Goal: Task Accomplishment & Management: Use online tool/utility

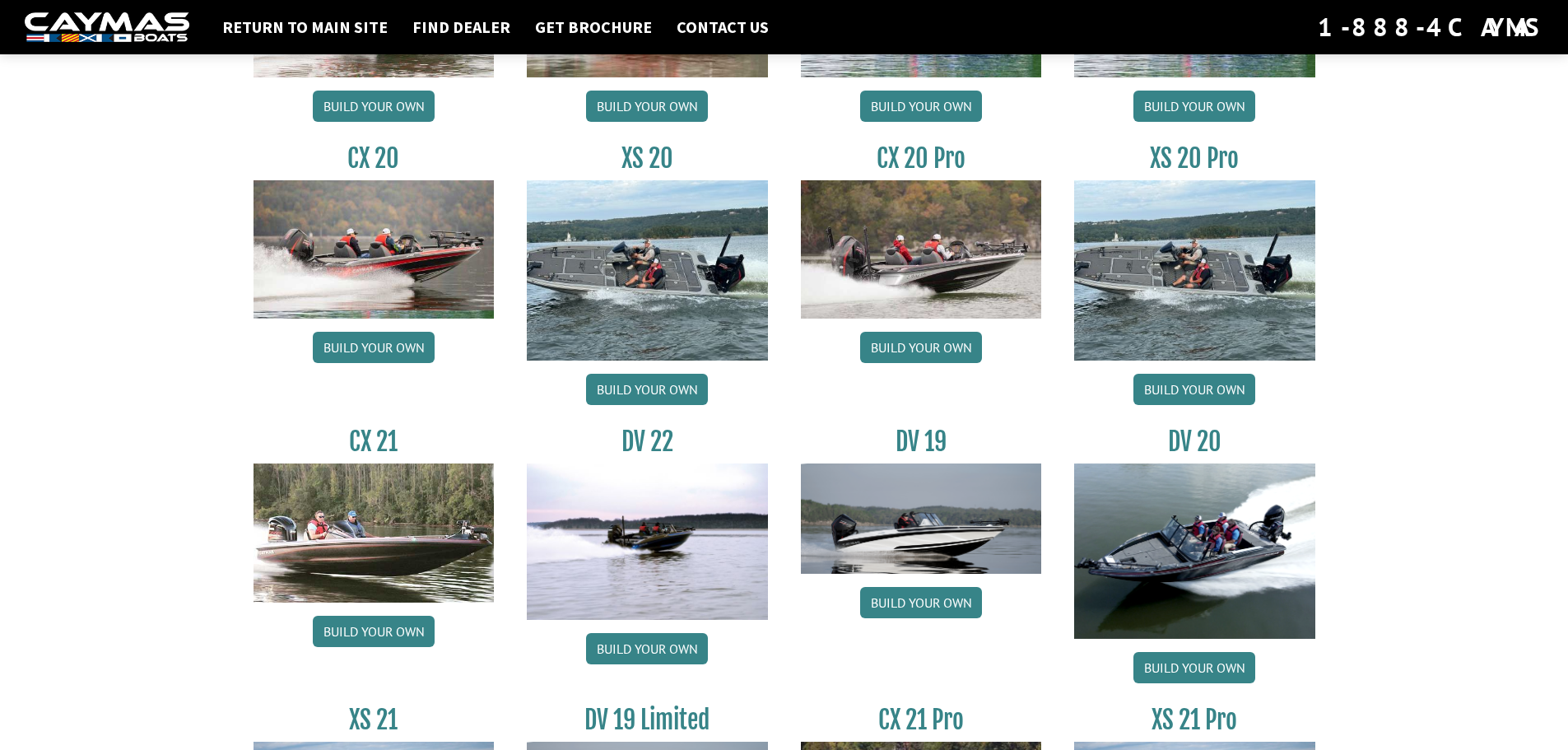
scroll to position [1867, 0]
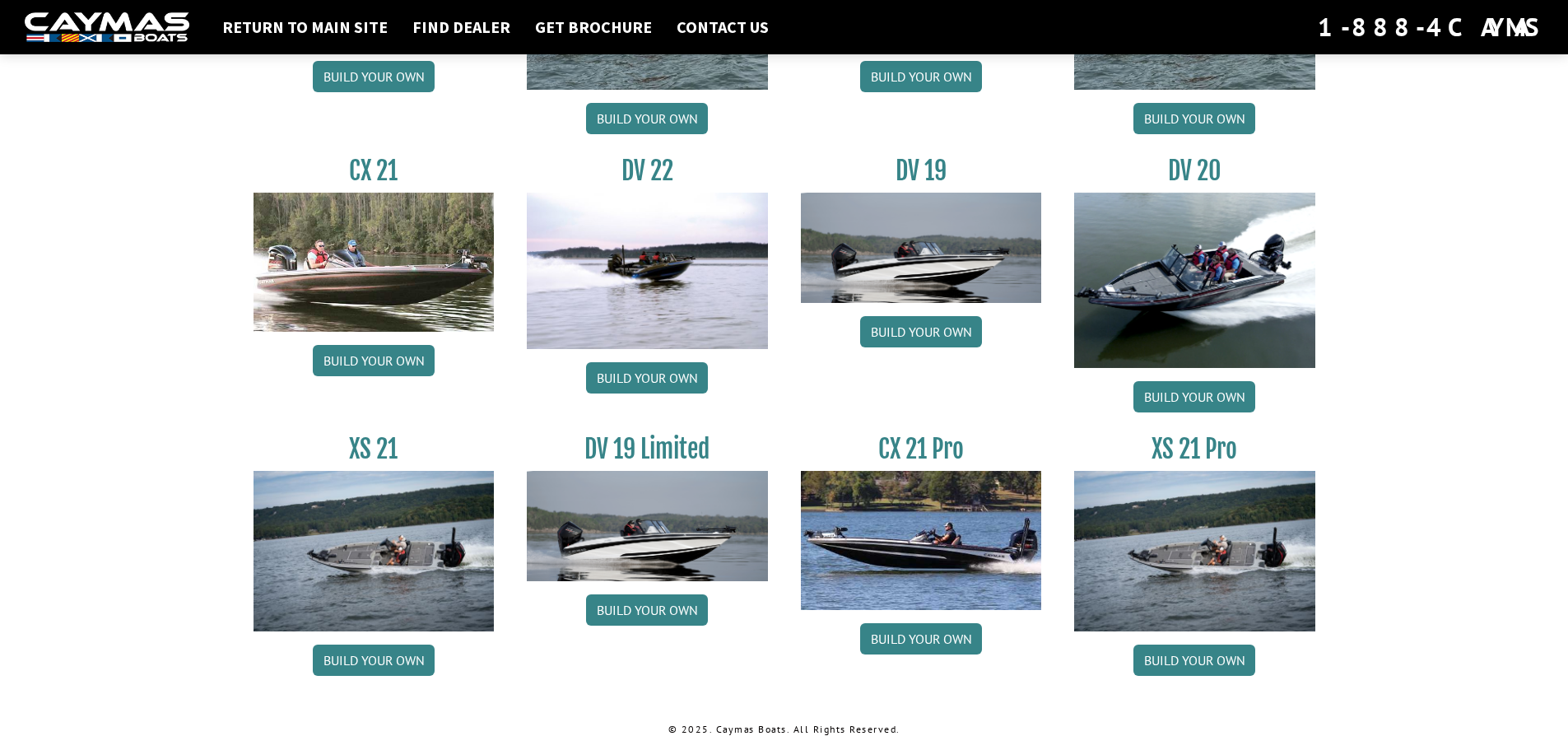
click at [1165, 265] on img at bounding box center [1195, 280] width 241 height 176
click at [1155, 391] on link "Build your own" at bounding box center [1195, 396] width 122 height 31
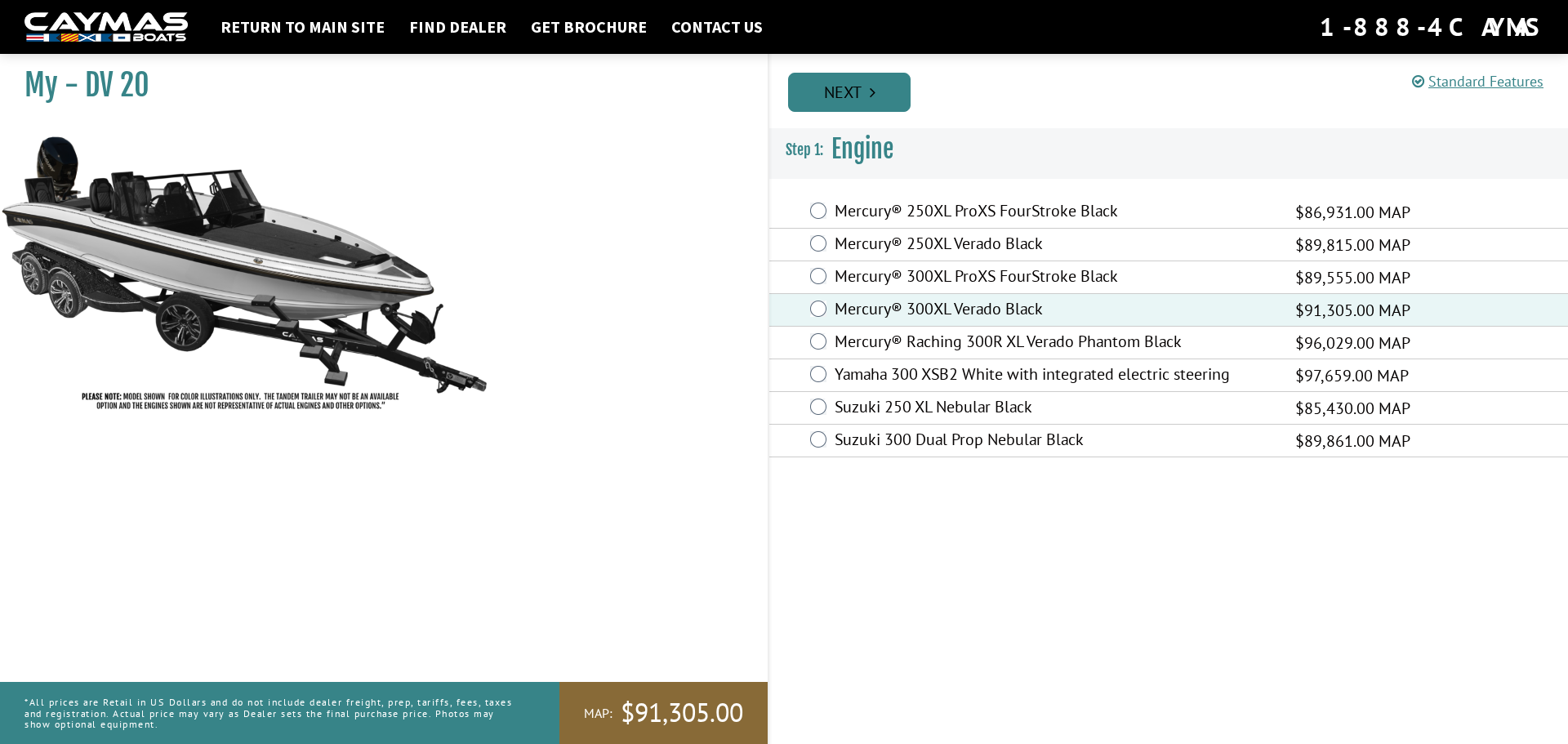
click at [844, 100] on link "Next" at bounding box center [849, 92] width 123 height 39
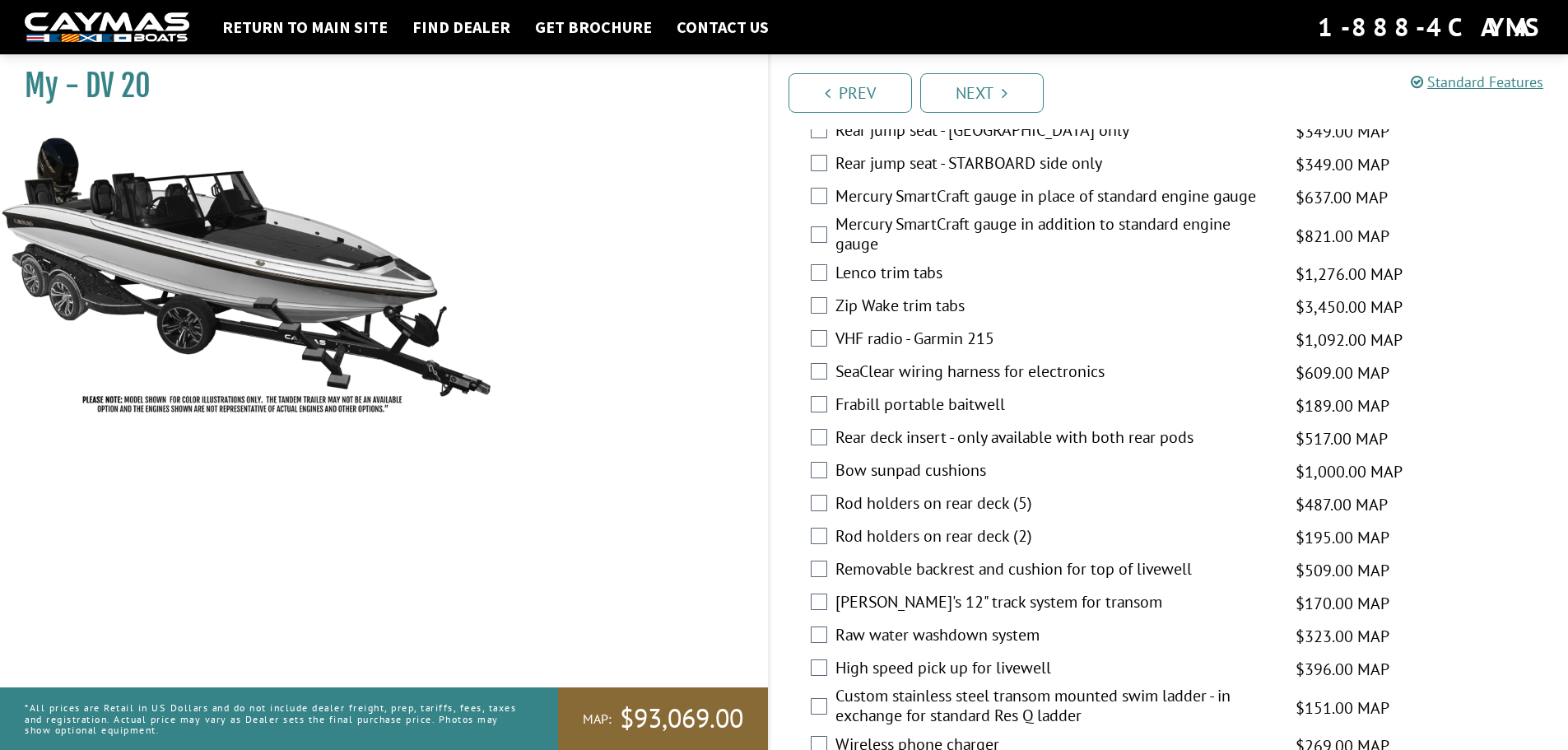
scroll to position [2962, 0]
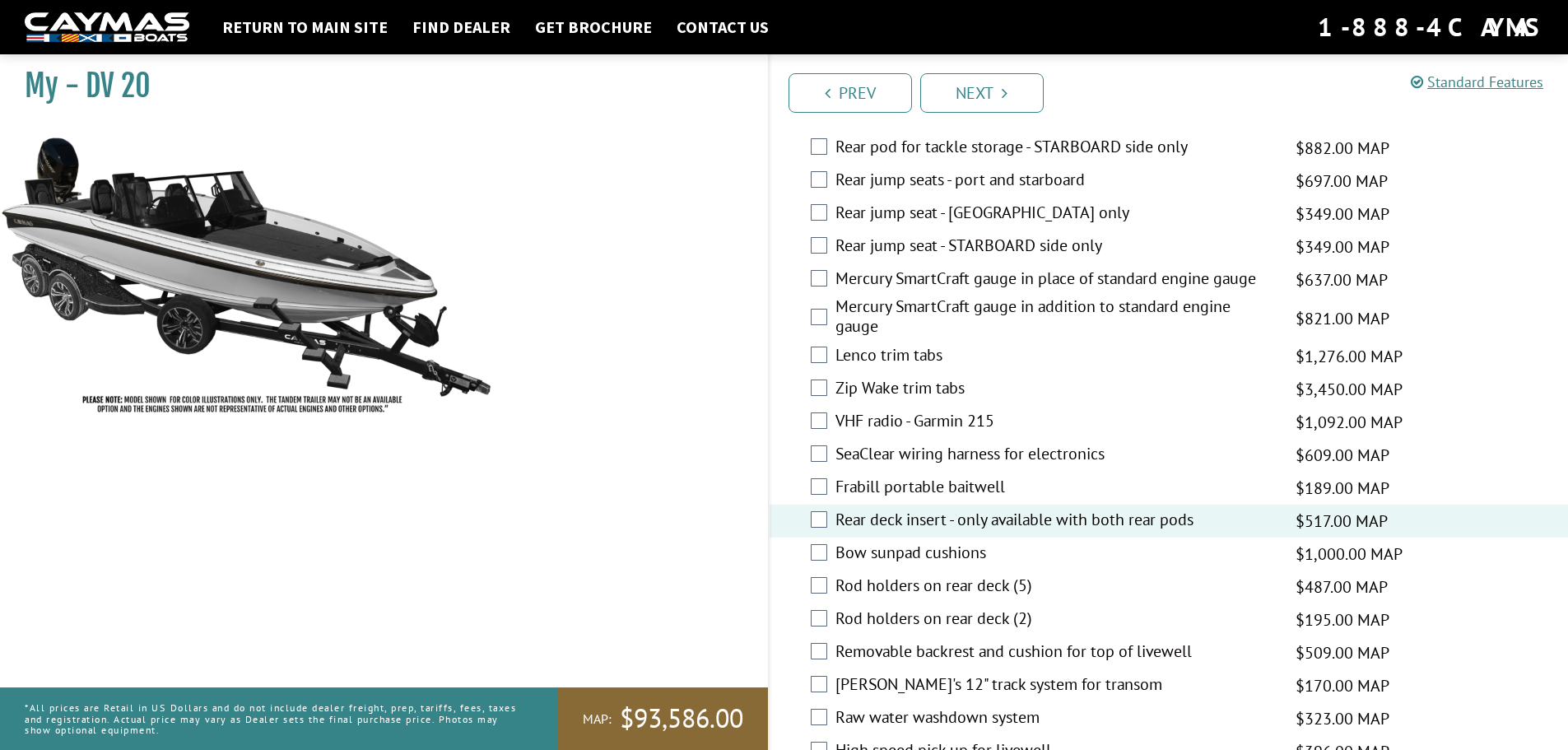
click at [1219, 517] on label "Rear deck insert - only available with both rear pods" at bounding box center [1054, 521] width 439 height 24
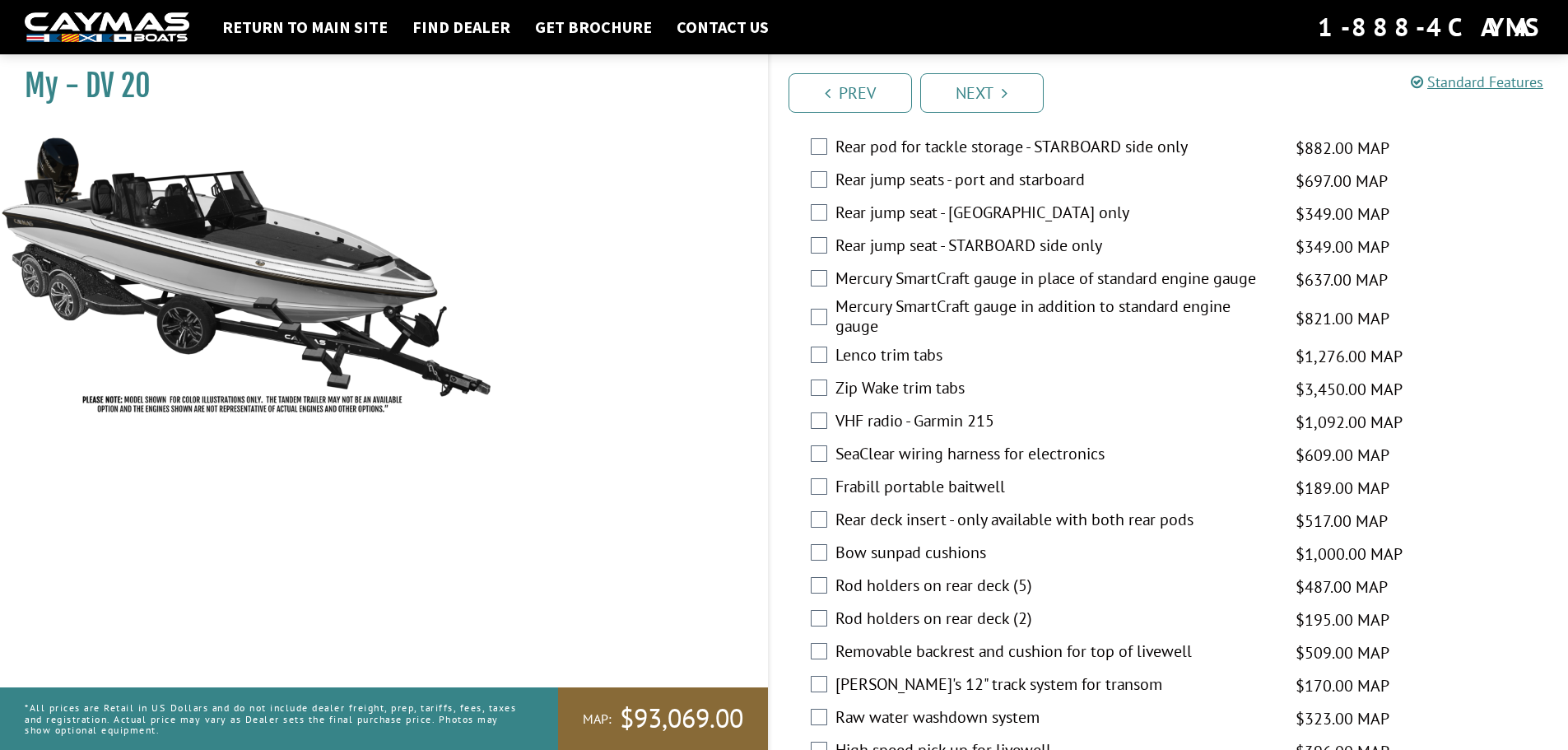
click at [1219, 517] on label "Rear deck insert - only available with both rear pods" at bounding box center [1054, 521] width 439 height 24
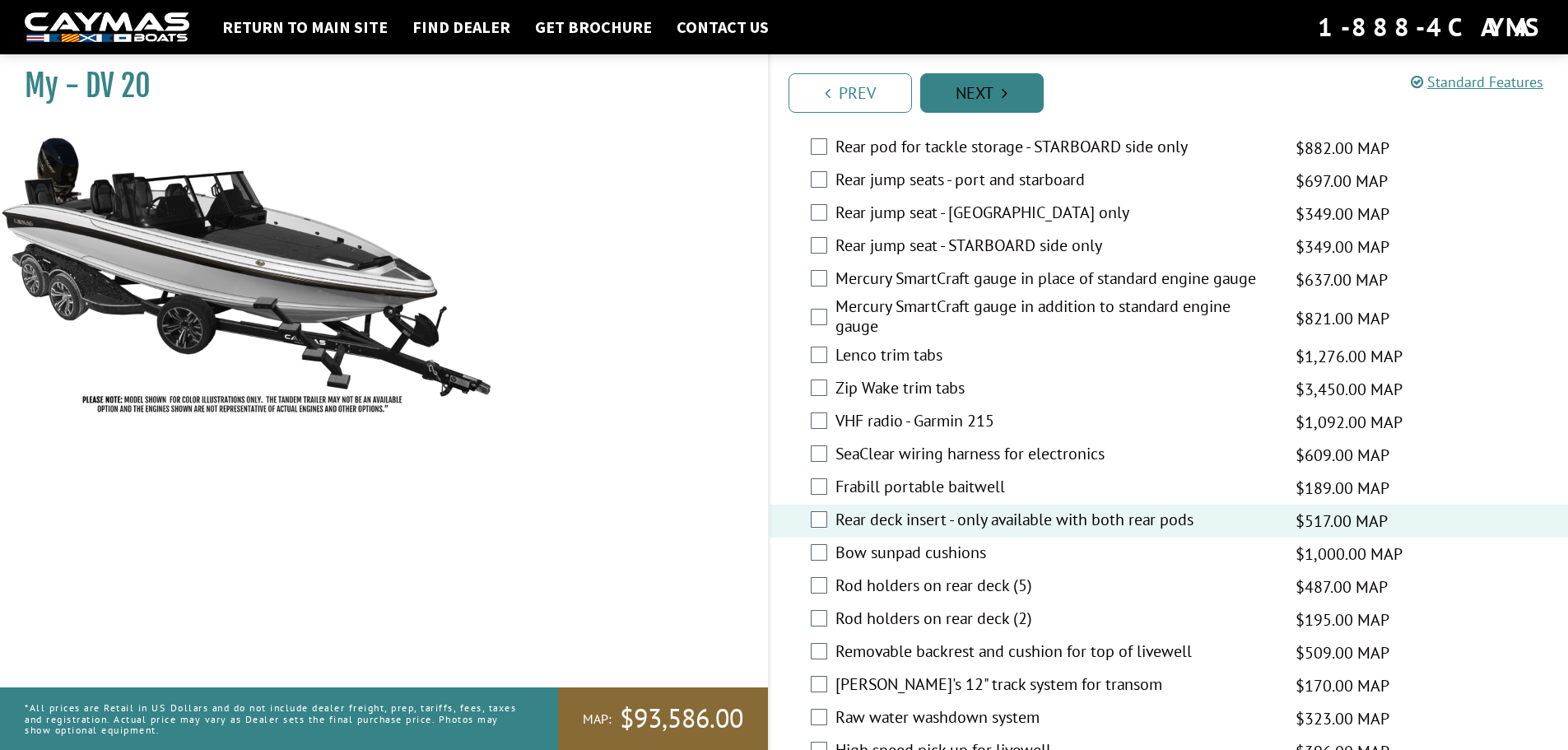
click at [991, 91] on link "Next" at bounding box center [982, 93] width 124 height 39
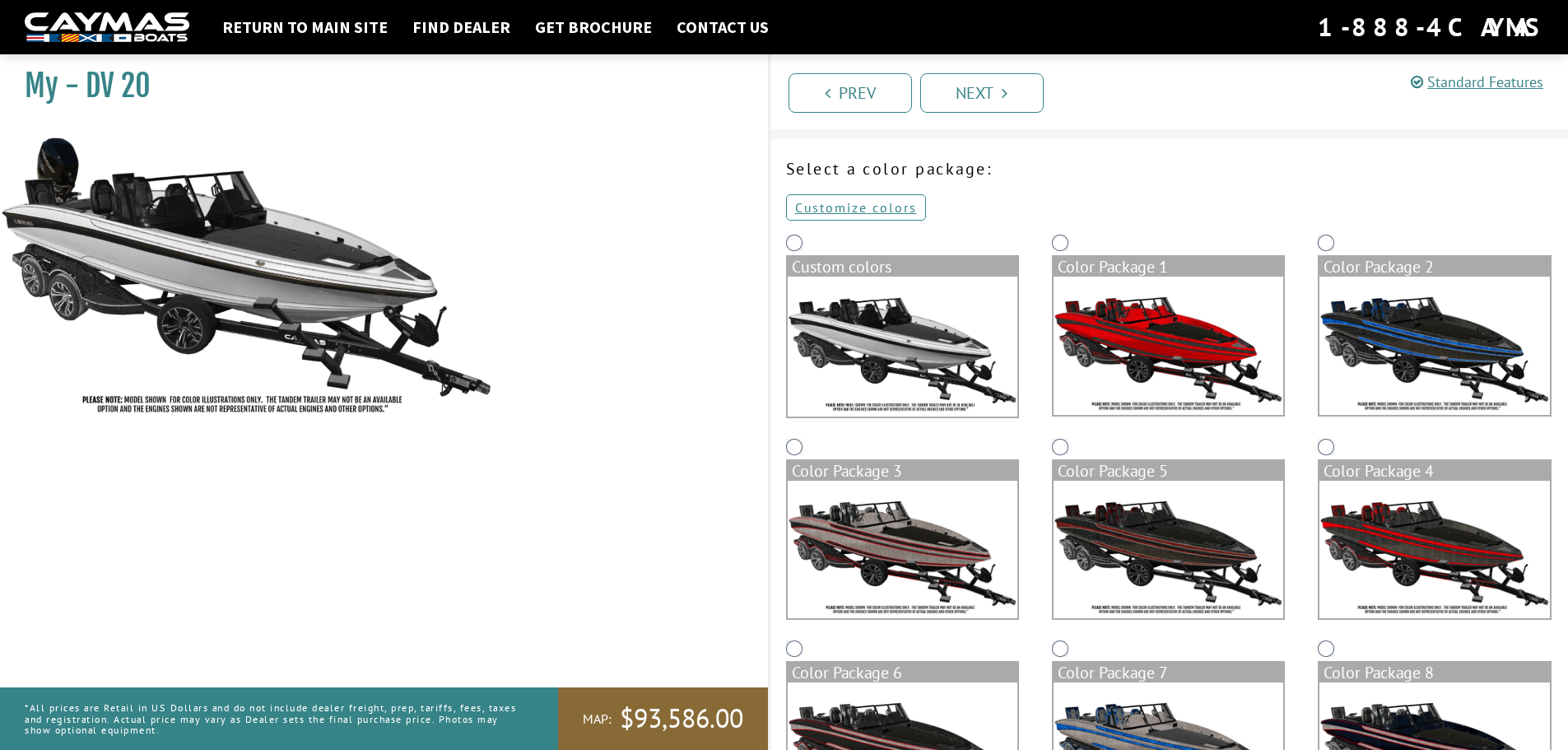
scroll to position [0, 0]
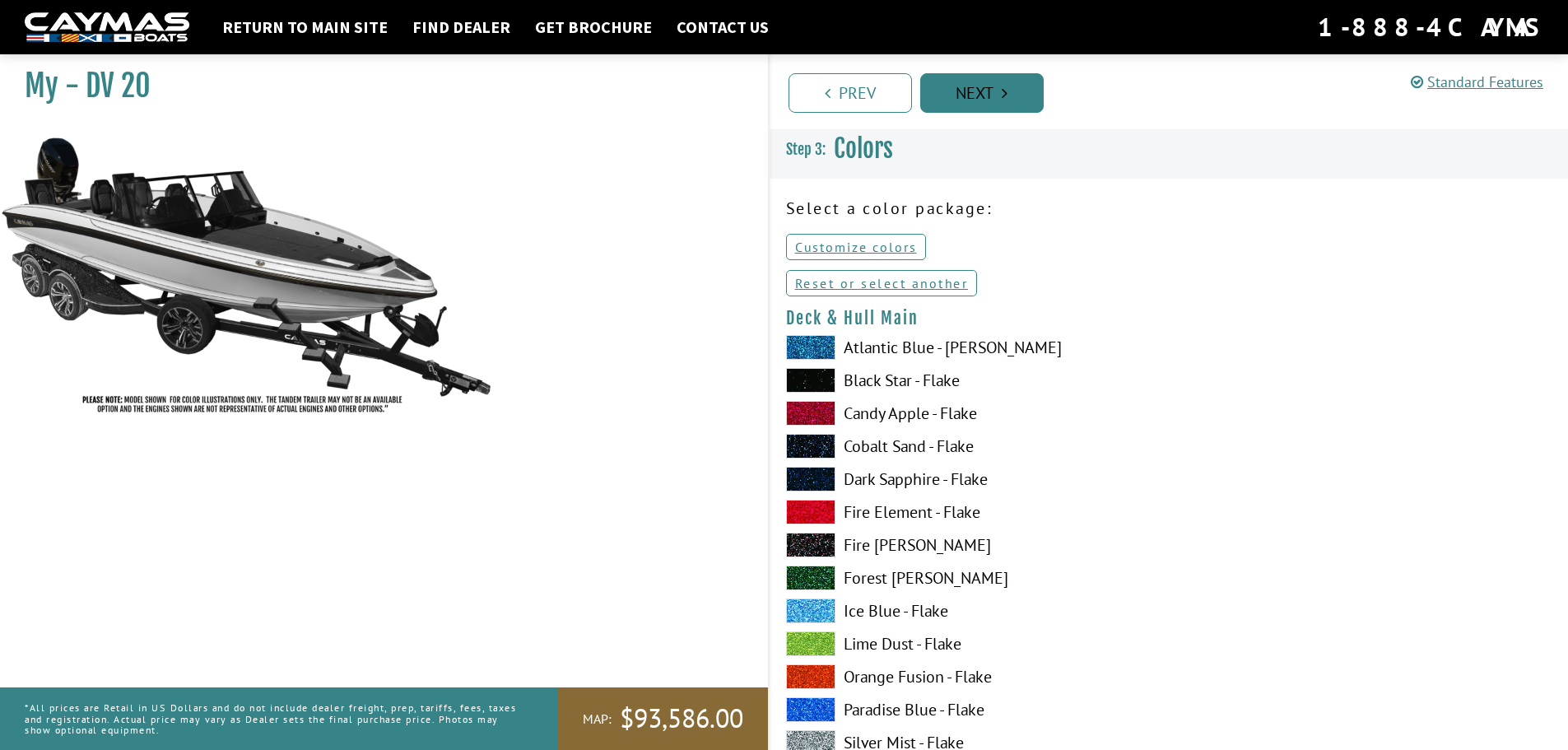
click at [967, 84] on link "Next" at bounding box center [982, 93] width 124 height 39
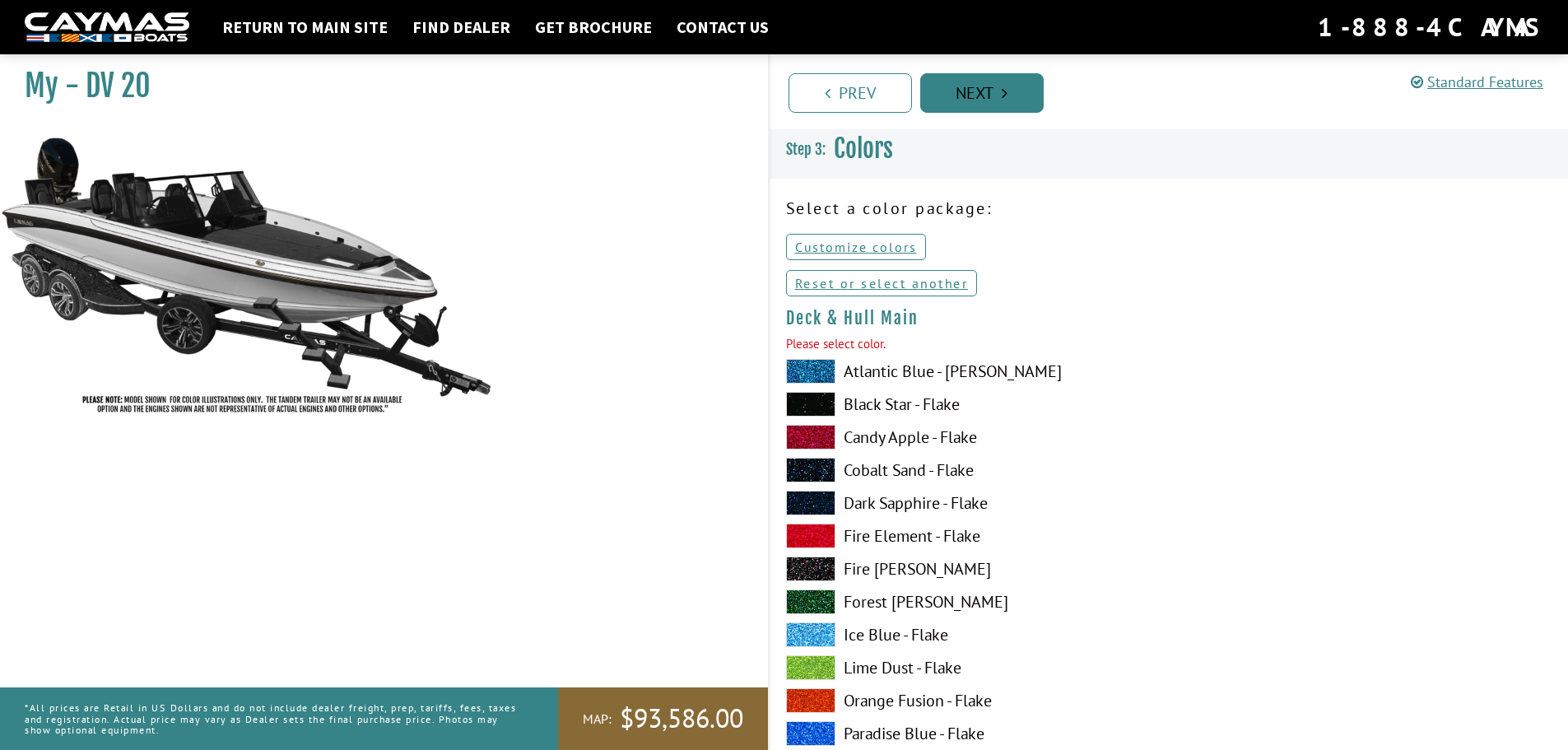
scroll to position [171, 0]
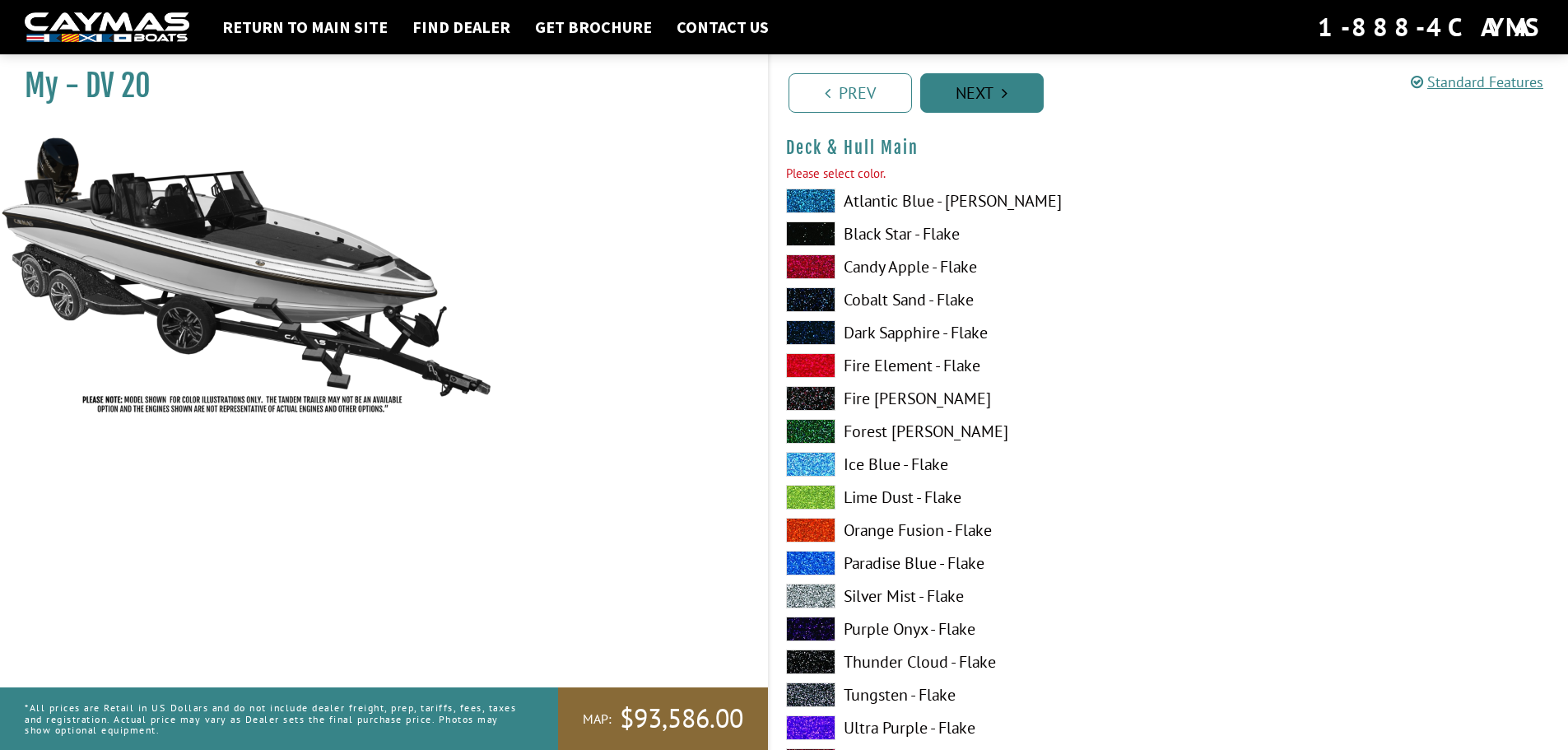
click at [958, 90] on link "Next" at bounding box center [982, 93] width 124 height 39
click at [994, 89] on link "Next" at bounding box center [982, 93] width 124 height 39
click at [993, 84] on link "Next" at bounding box center [982, 93] width 124 height 39
click at [866, 289] on label "Cobalt Sand - Flake" at bounding box center [969, 300] width 366 height 25
click at [813, 299] on span at bounding box center [810, 300] width 49 height 25
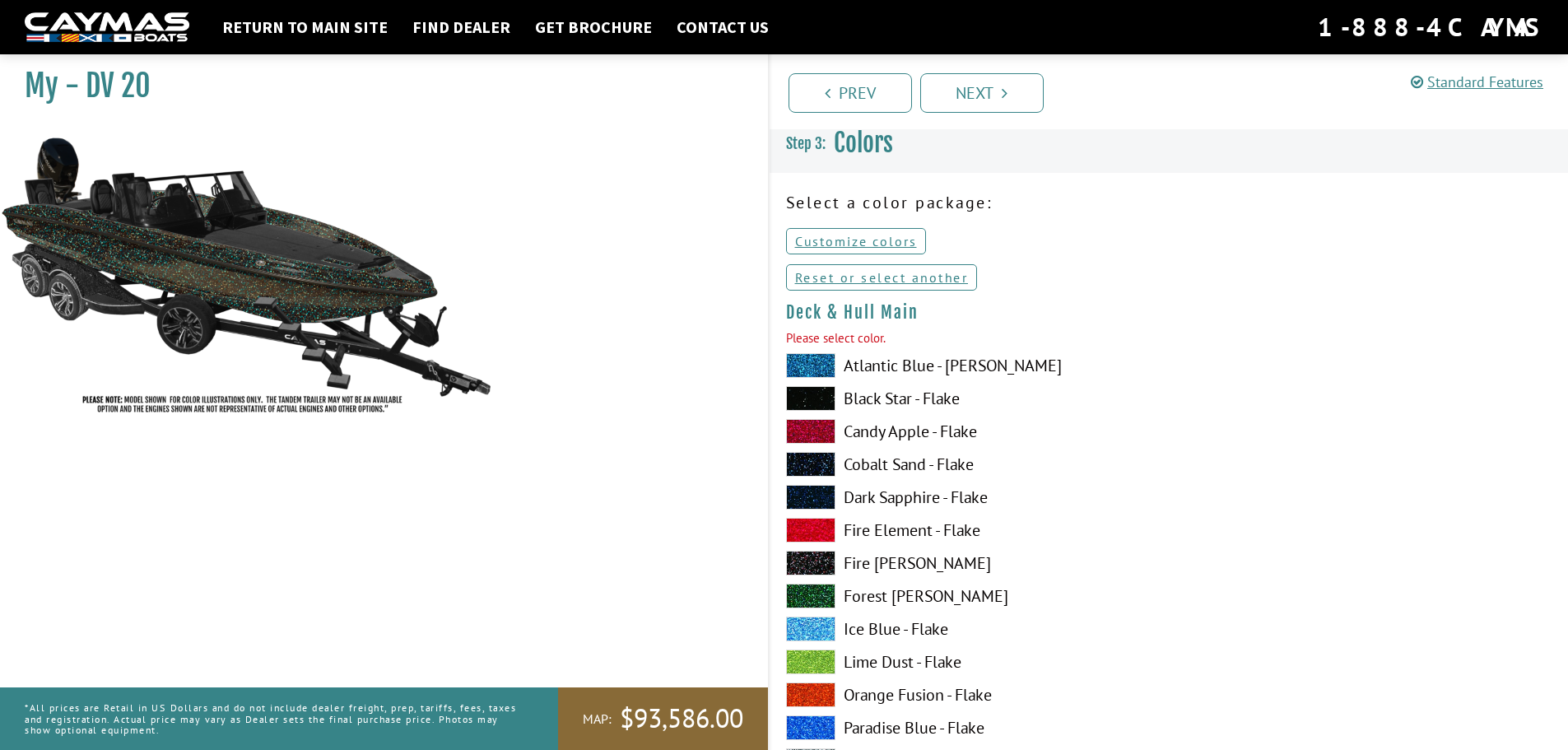
scroll to position [0, 0]
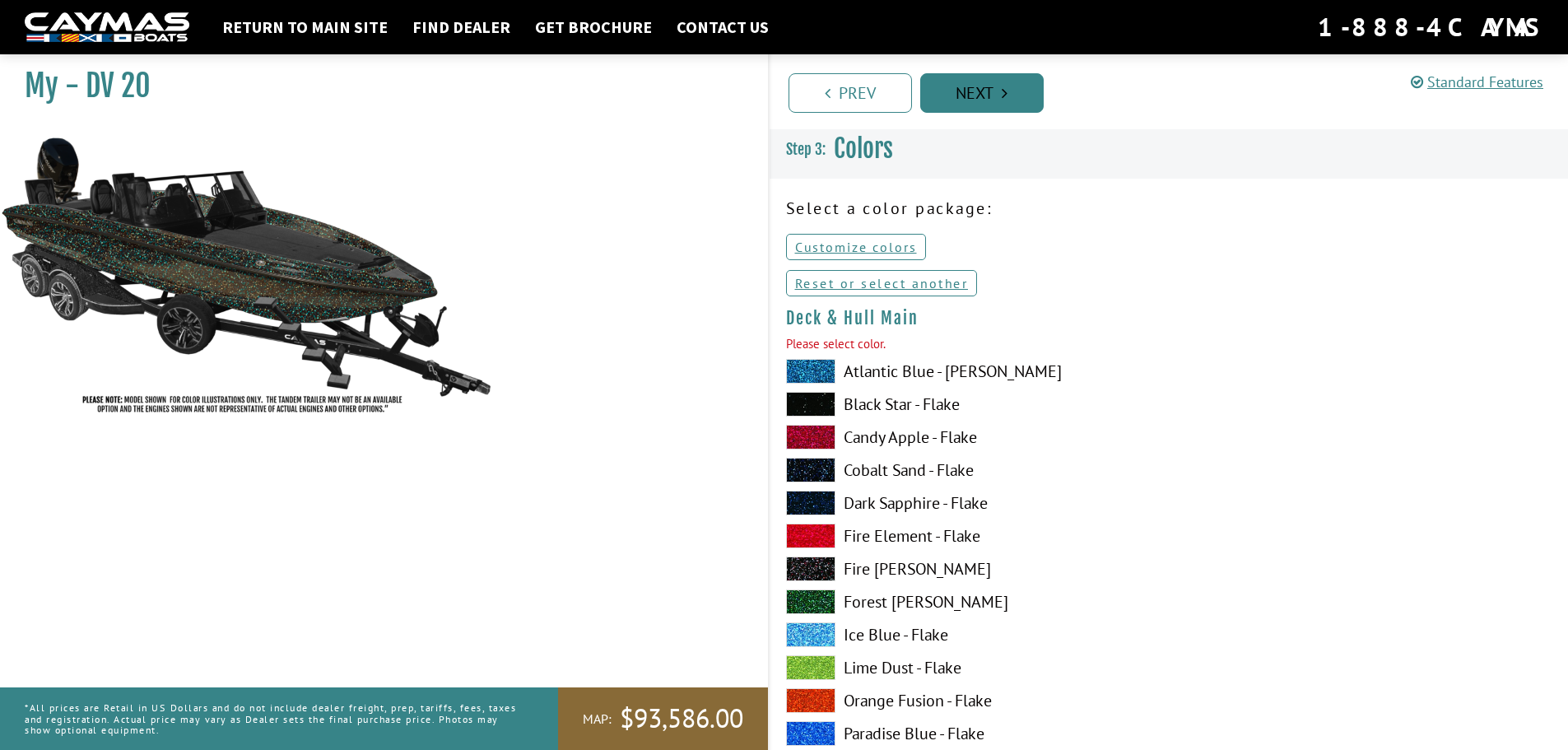
click at [947, 98] on link "Next" at bounding box center [982, 93] width 124 height 39
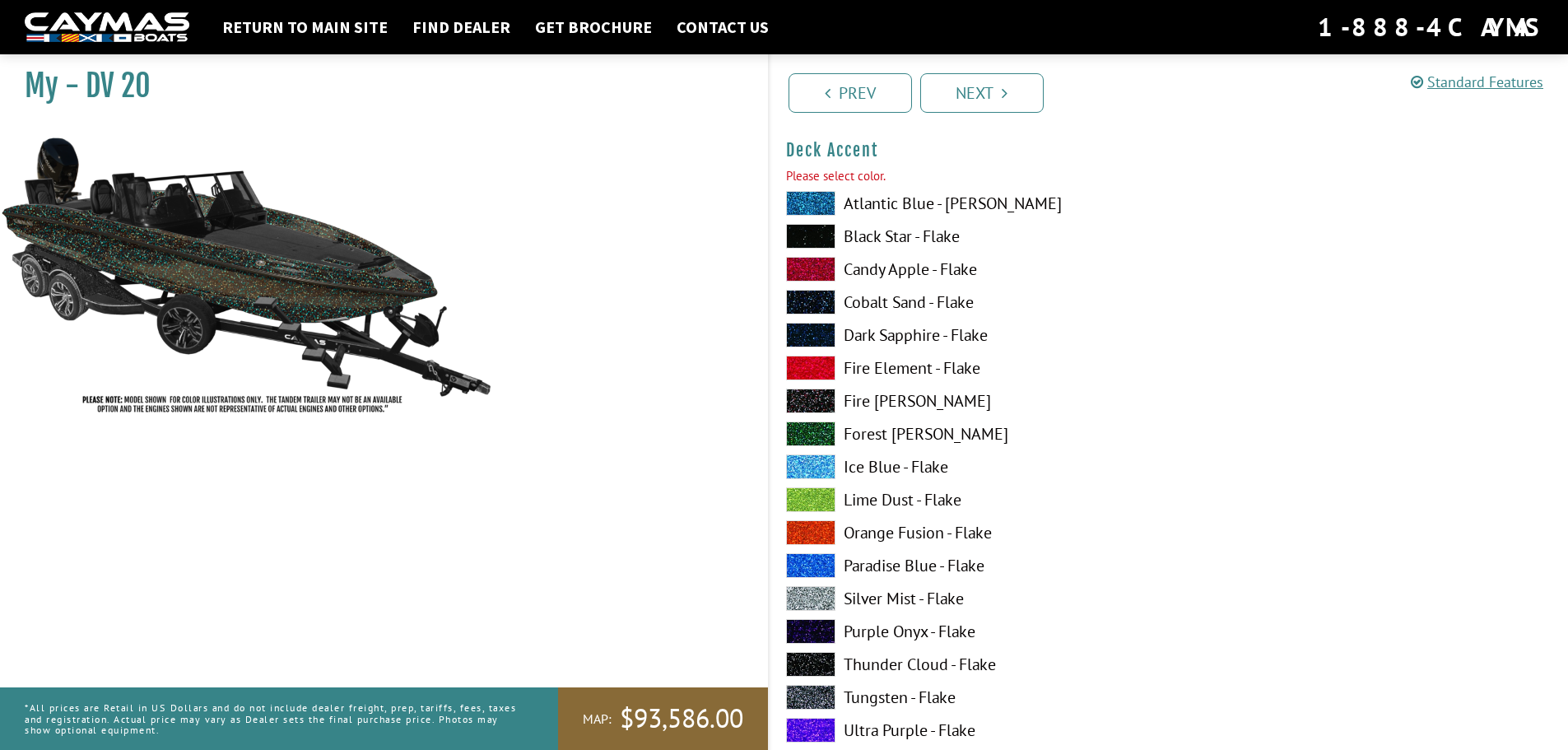
scroll to position [1178, 0]
click at [823, 292] on span at bounding box center [810, 300] width 49 height 25
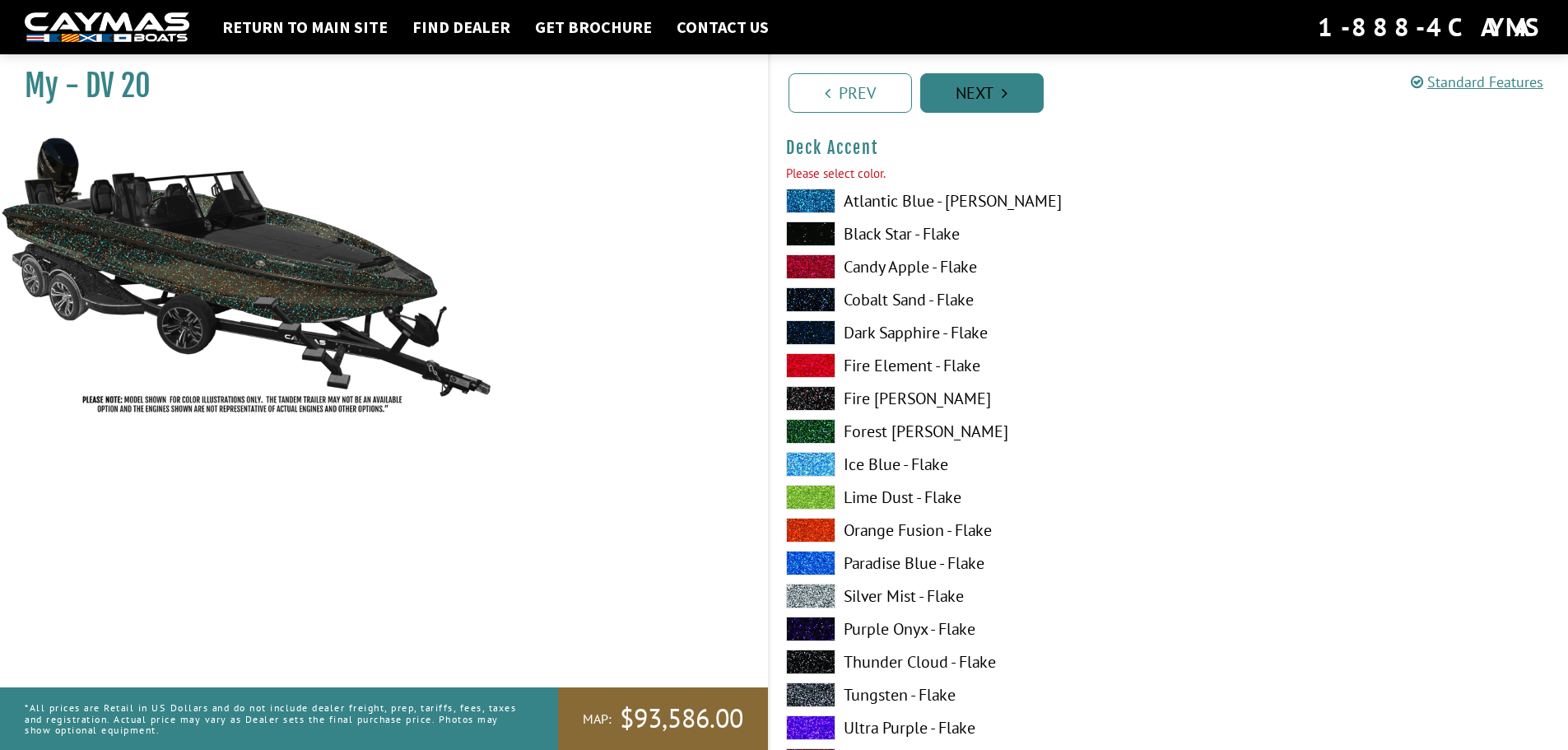
click at [956, 74] on link "Next" at bounding box center [982, 93] width 124 height 39
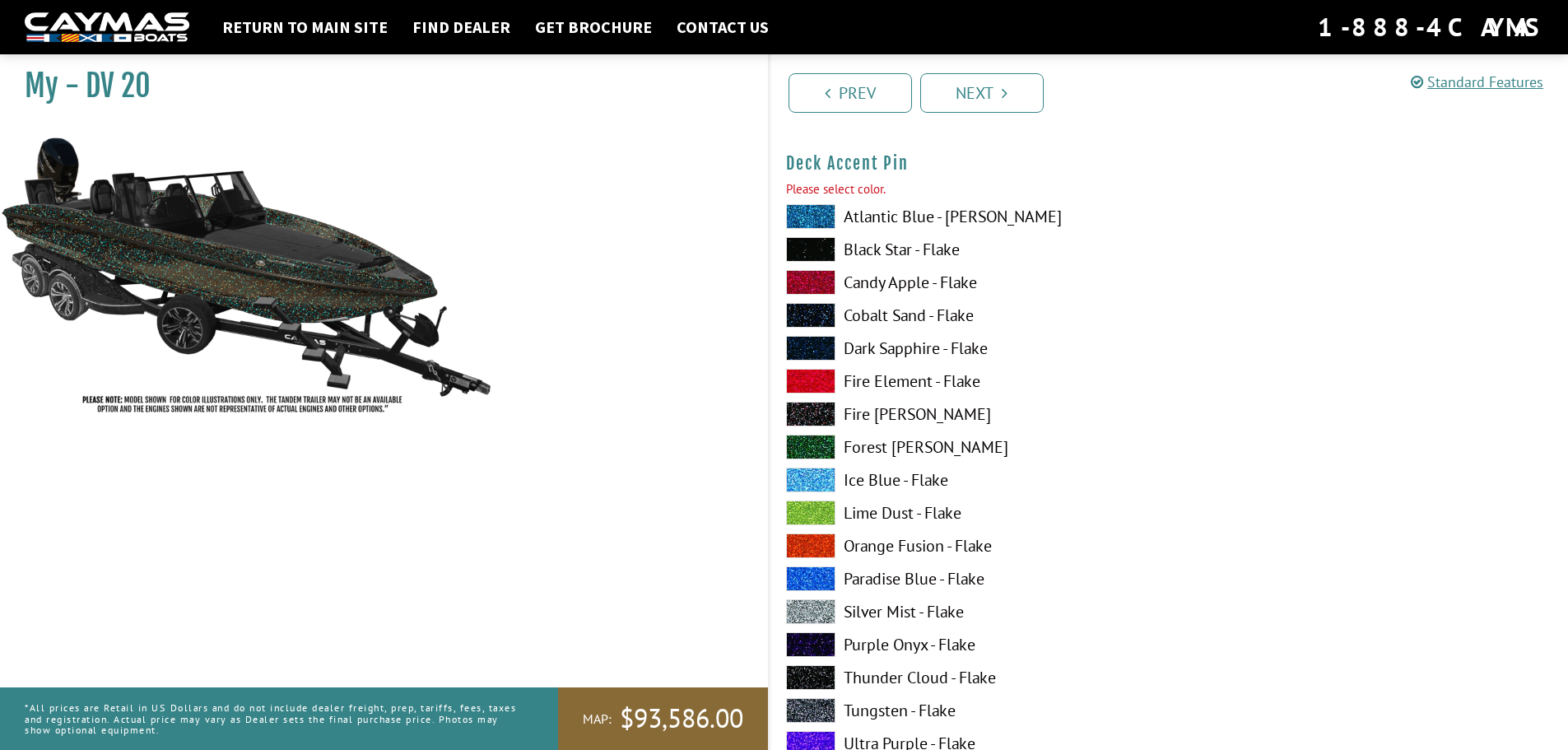
scroll to position [2185, 0]
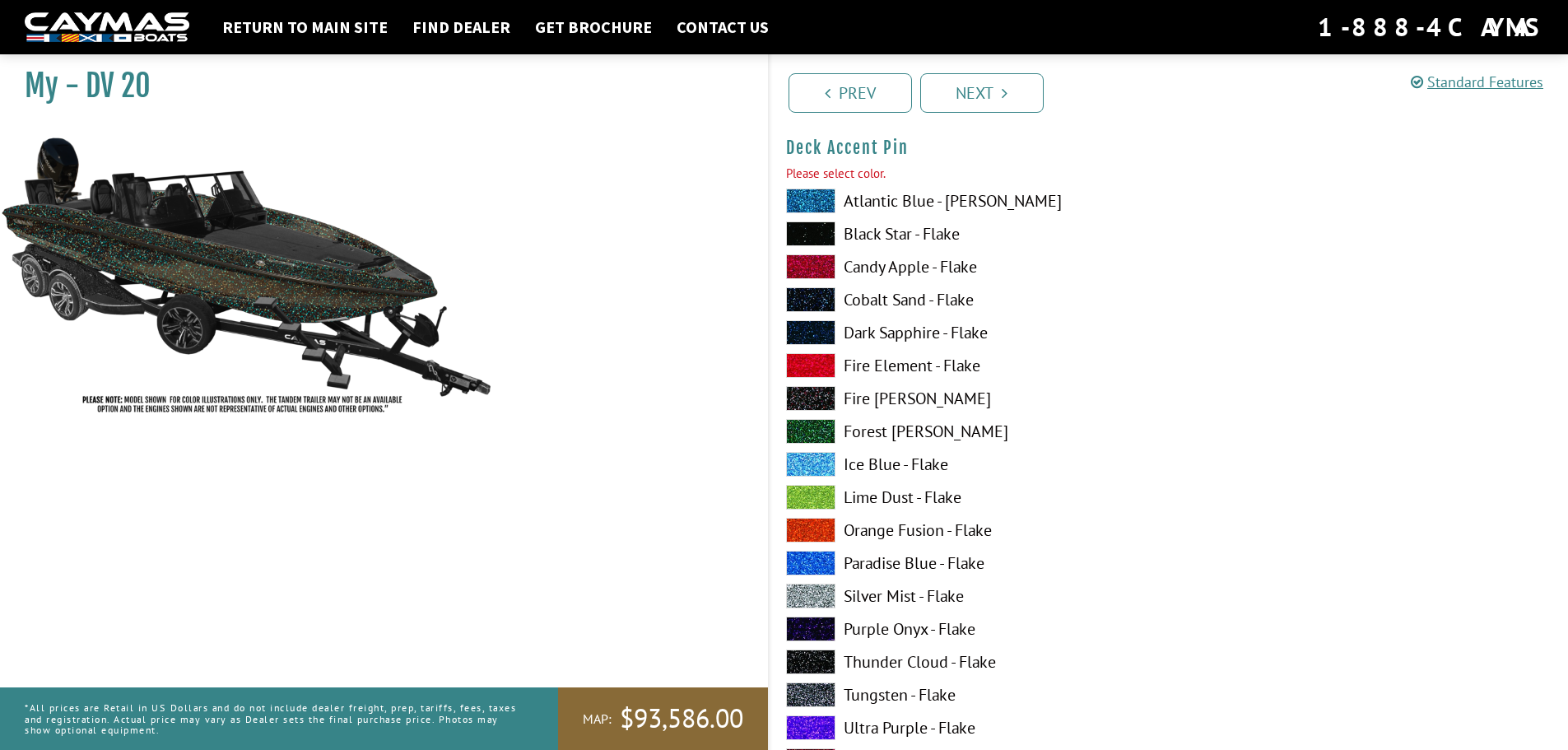
click at [805, 294] on span at bounding box center [810, 300] width 49 height 25
click at [990, 87] on link "Next" at bounding box center [982, 93] width 124 height 39
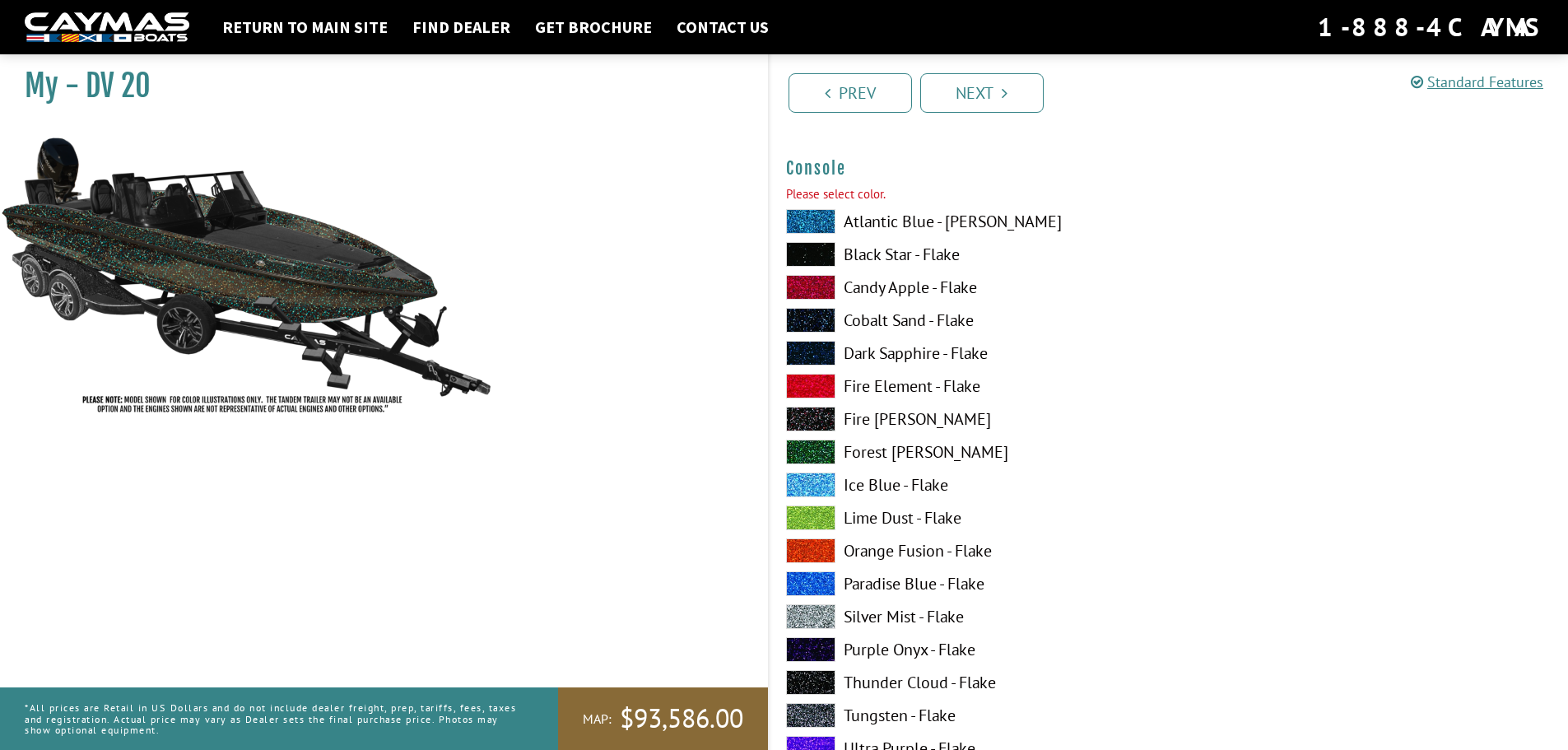
scroll to position [2862, 0]
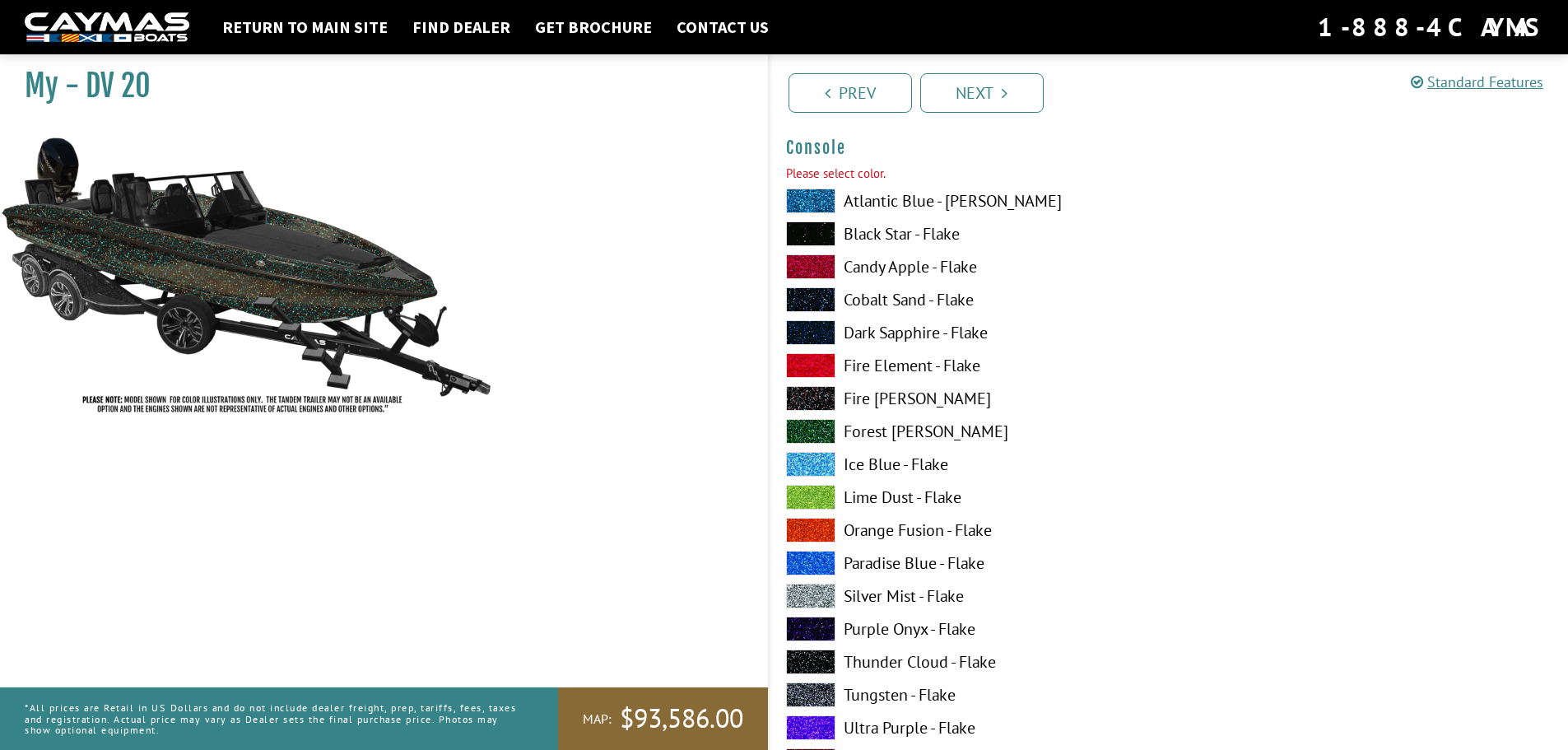
click at [805, 296] on span at bounding box center [810, 300] width 49 height 25
click at [975, 95] on link "Next" at bounding box center [982, 93] width 124 height 39
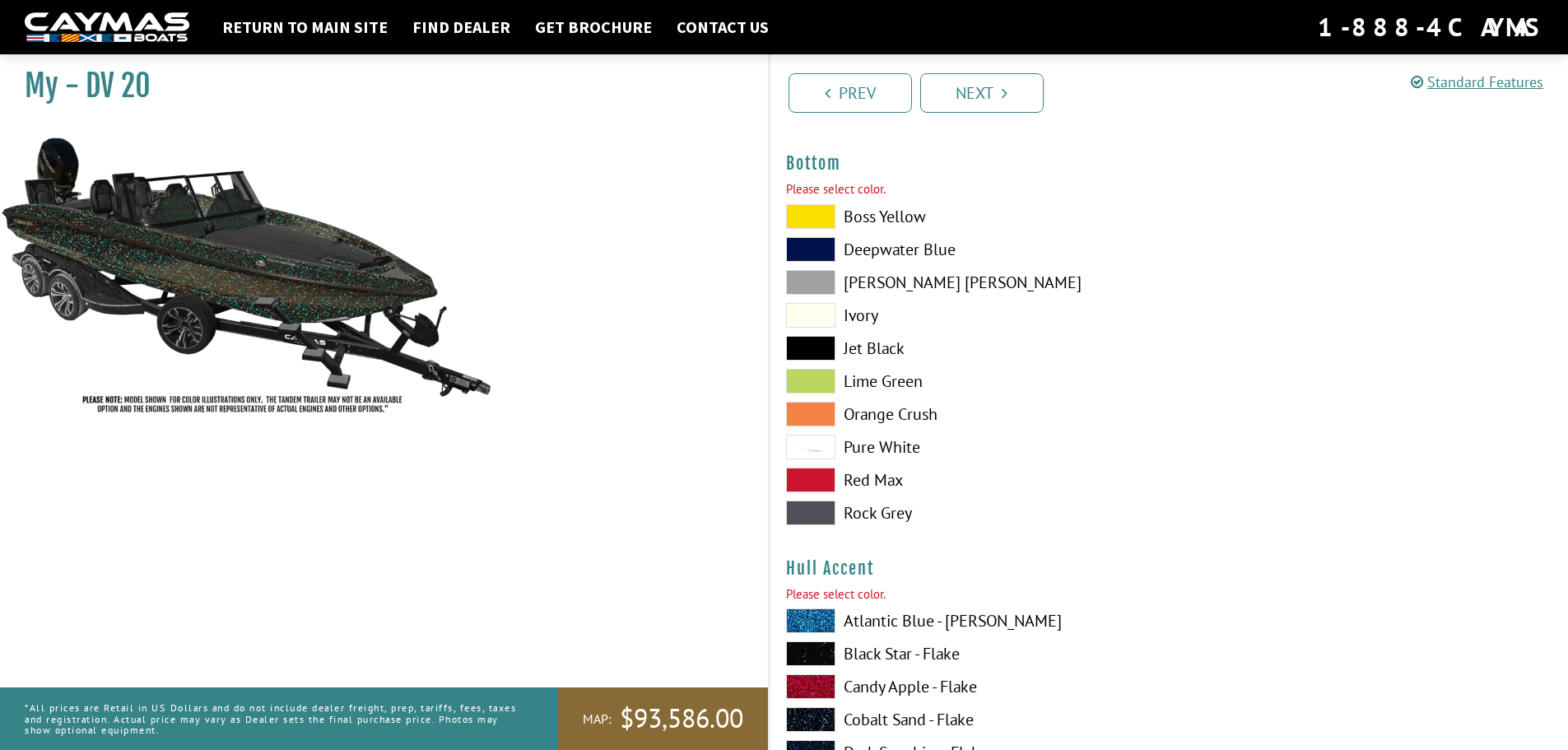
scroll to position [3869, 0]
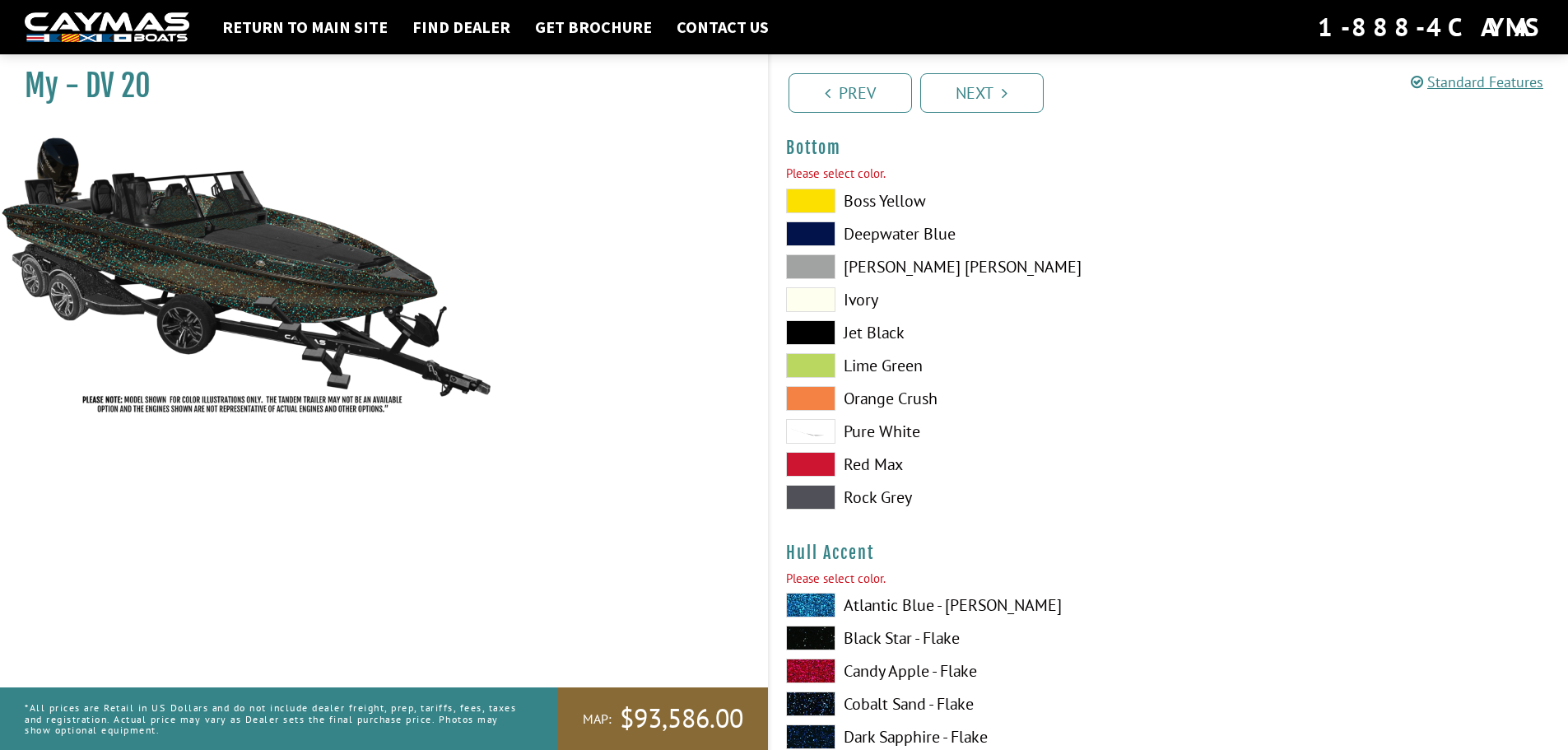
click at [817, 263] on span at bounding box center [810, 267] width 49 height 25
click at [981, 96] on link "Next" at bounding box center [982, 93] width 124 height 39
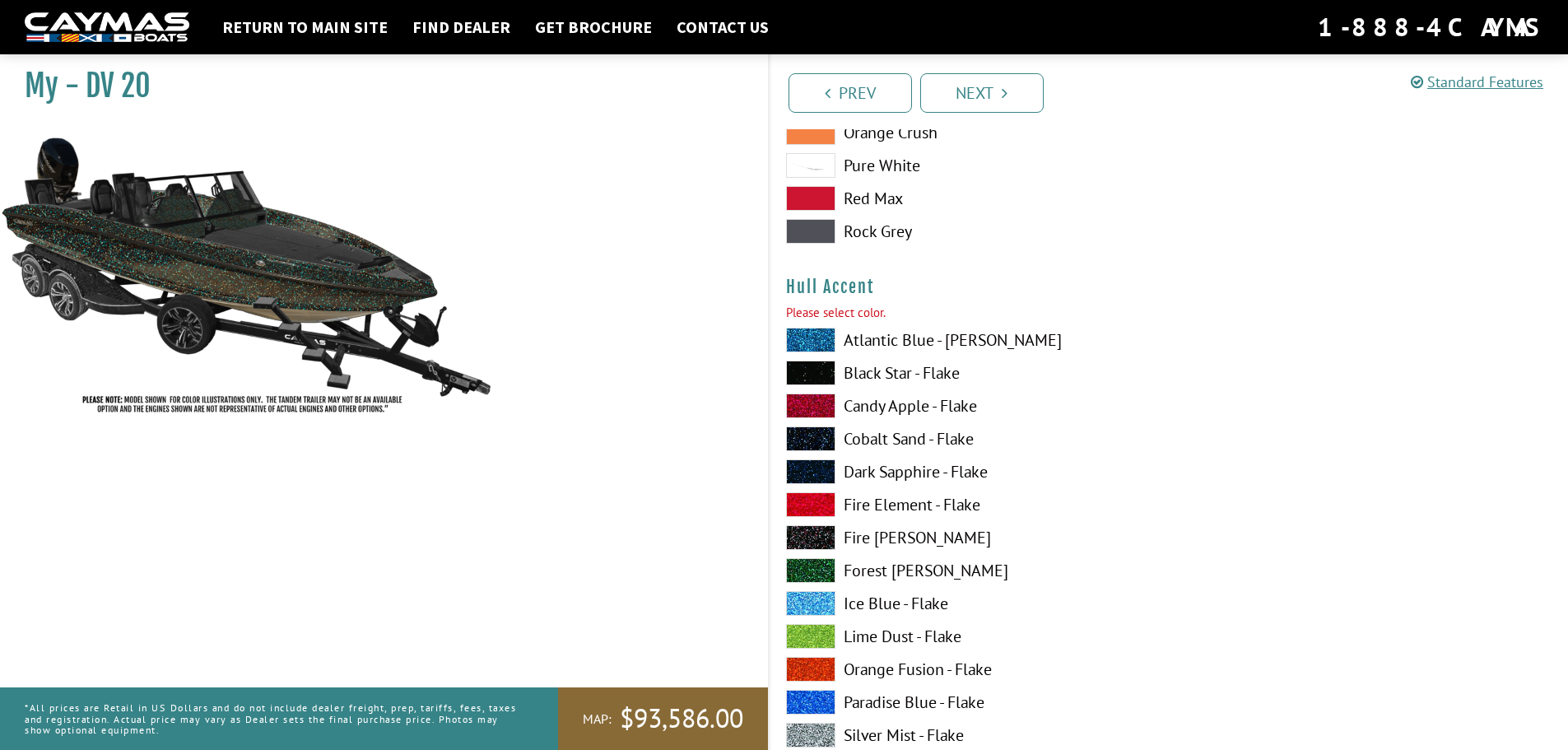
scroll to position [4251, 0]
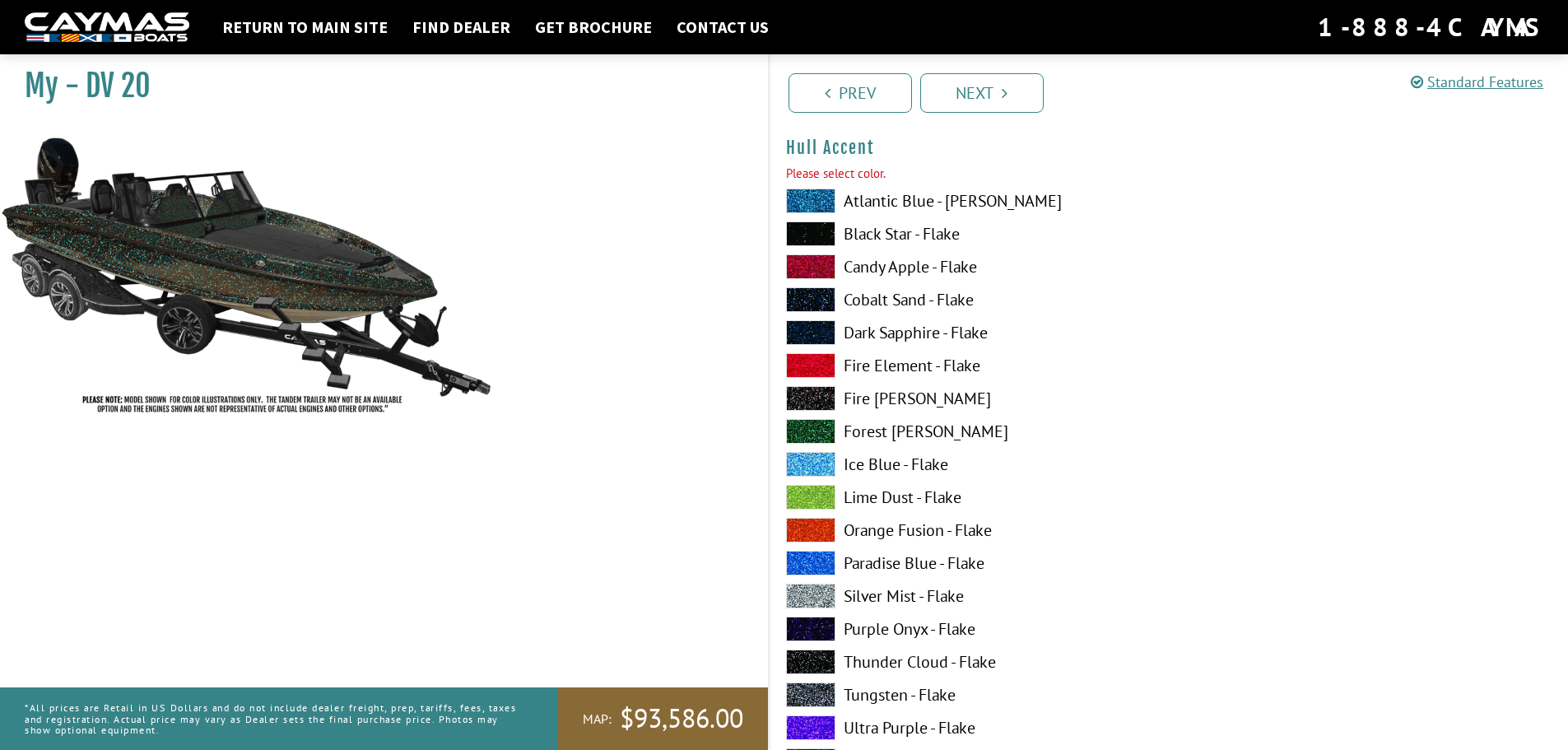
click at [795, 260] on span at bounding box center [810, 267] width 49 height 25
click at [796, 293] on span at bounding box center [810, 300] width 49 height 25
click at [818, 237] on span at bounding box center [810, 234] width 49 height 25
click at [966, 95] on link "Next" at bounding box center [982, 93] width 124 height 39
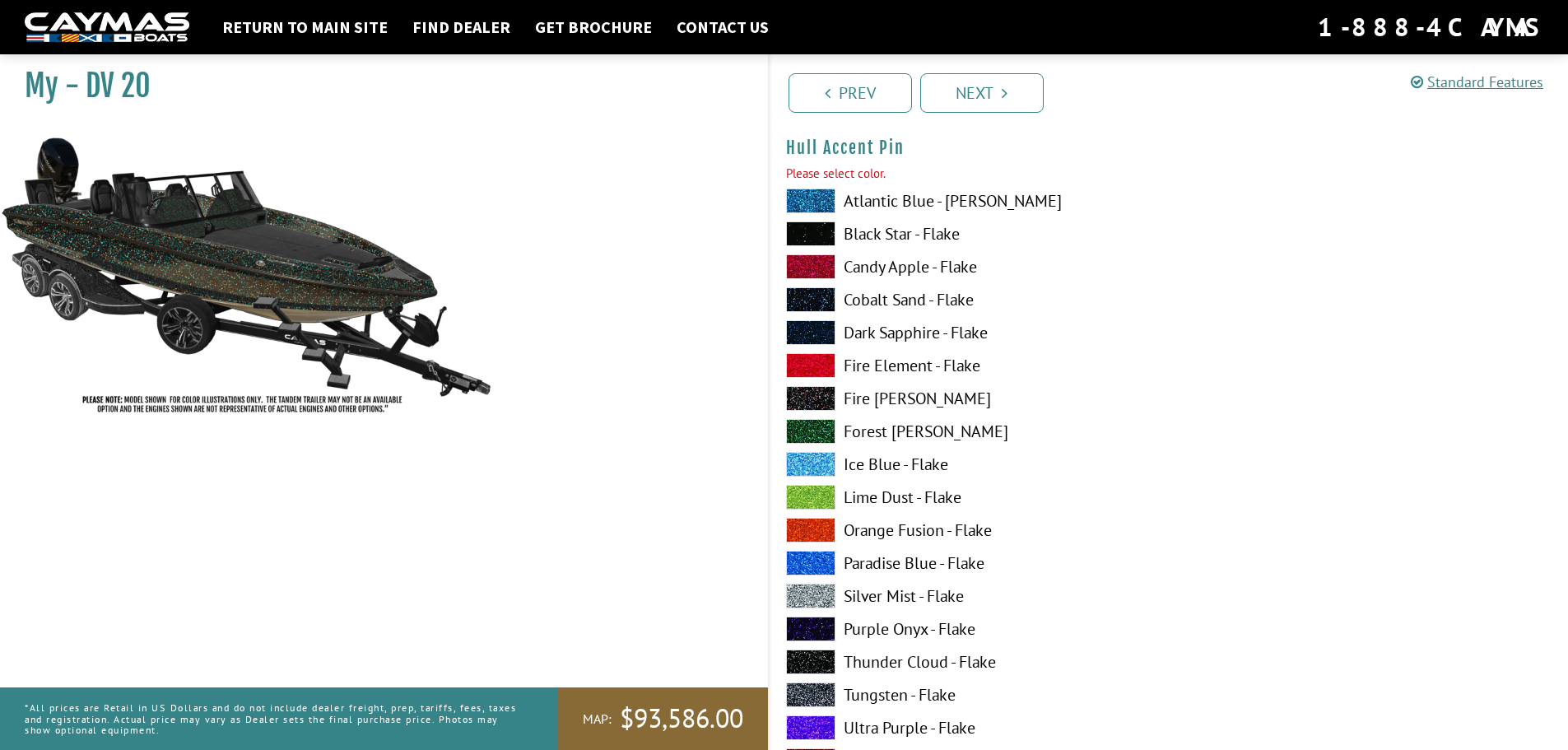
click at [824, 301] on span at bounding box center [810, 300] width 49 height 25
click at [1018, 89] on link "Next" at bounding box center [982, 93] width 124 height 39
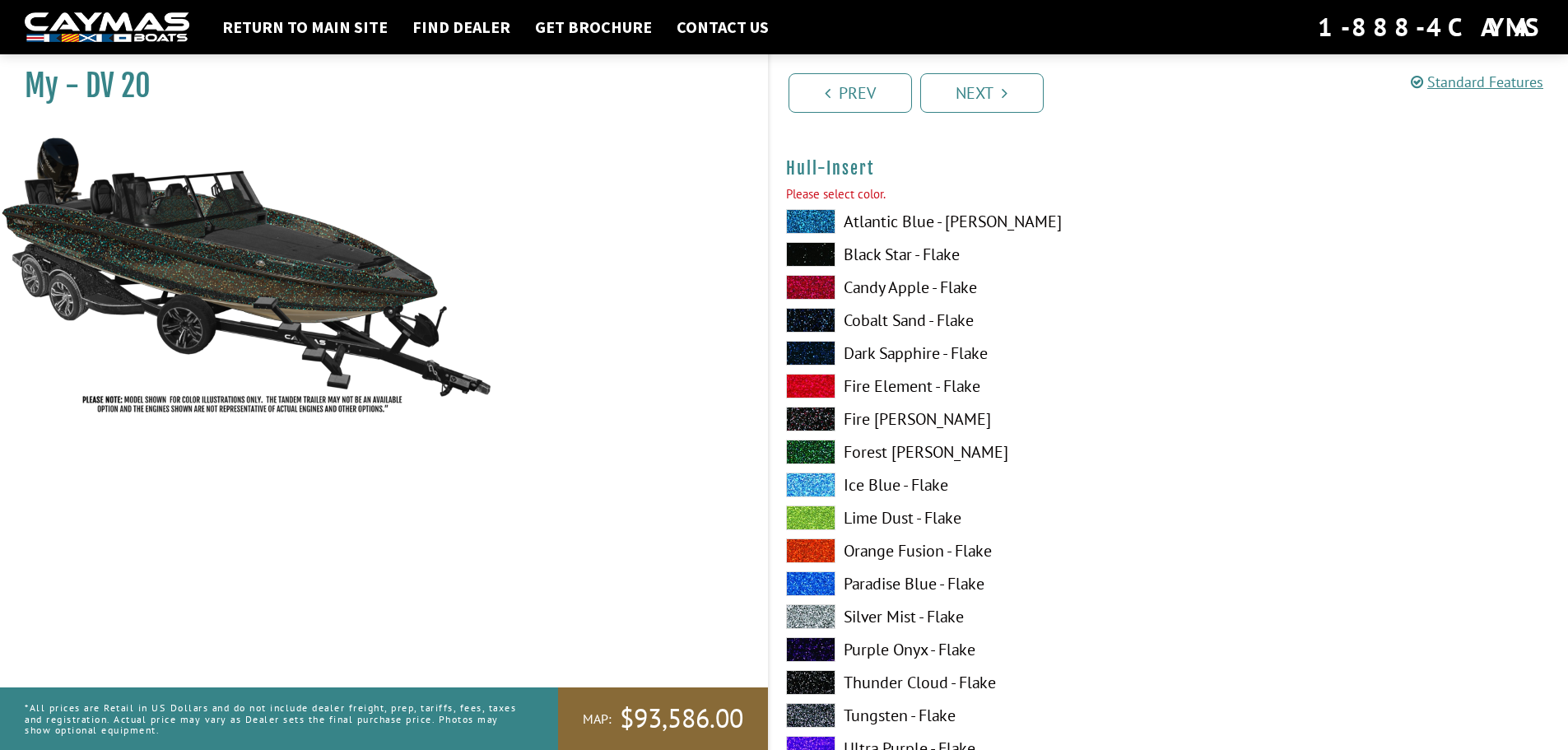
scroll to position [5935, 0]
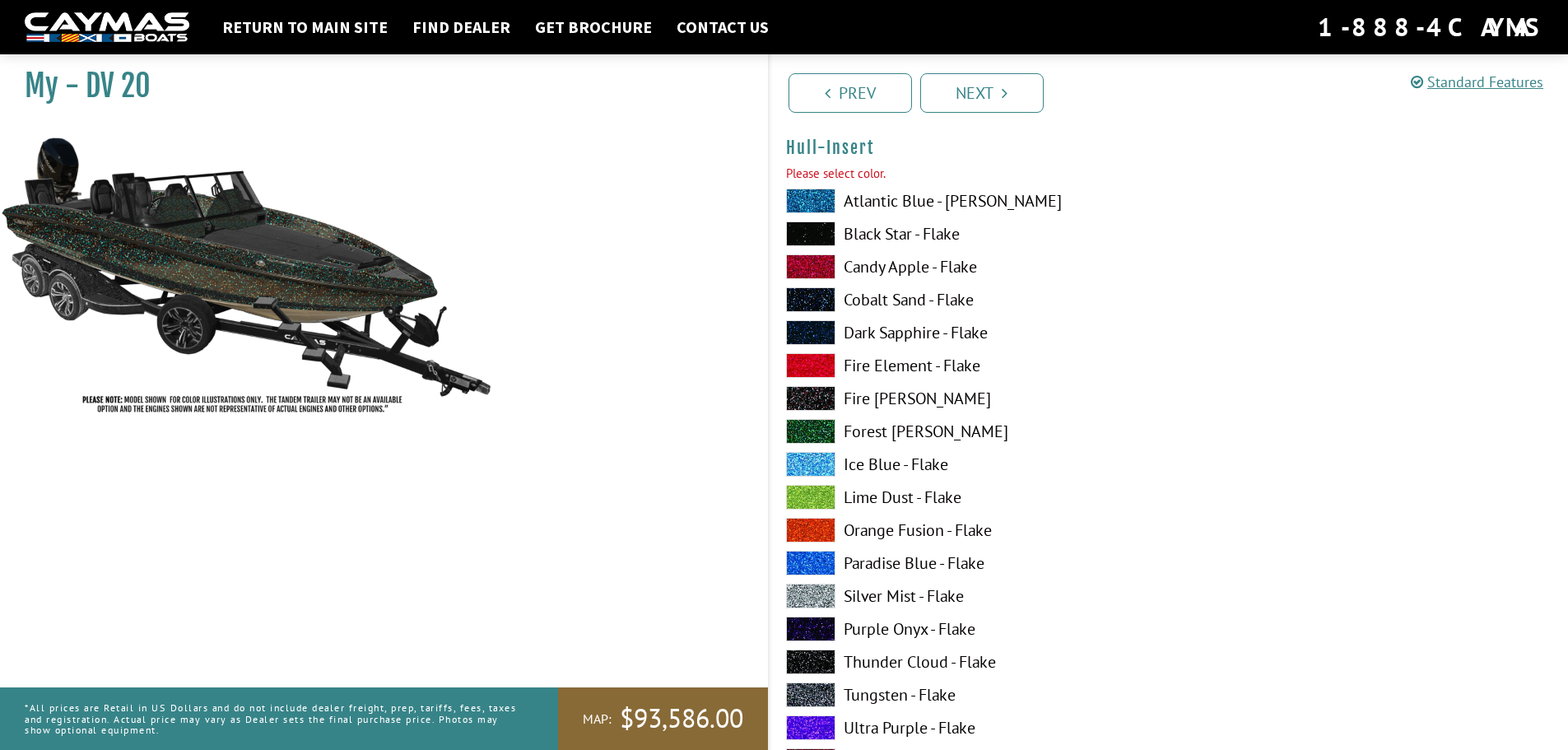
click at [808, 298] on span at bounding box center [810, 300] width 49 height 25
click at [982, 97] on link "Next" at bounding box center [982, 93] width 124 height 39
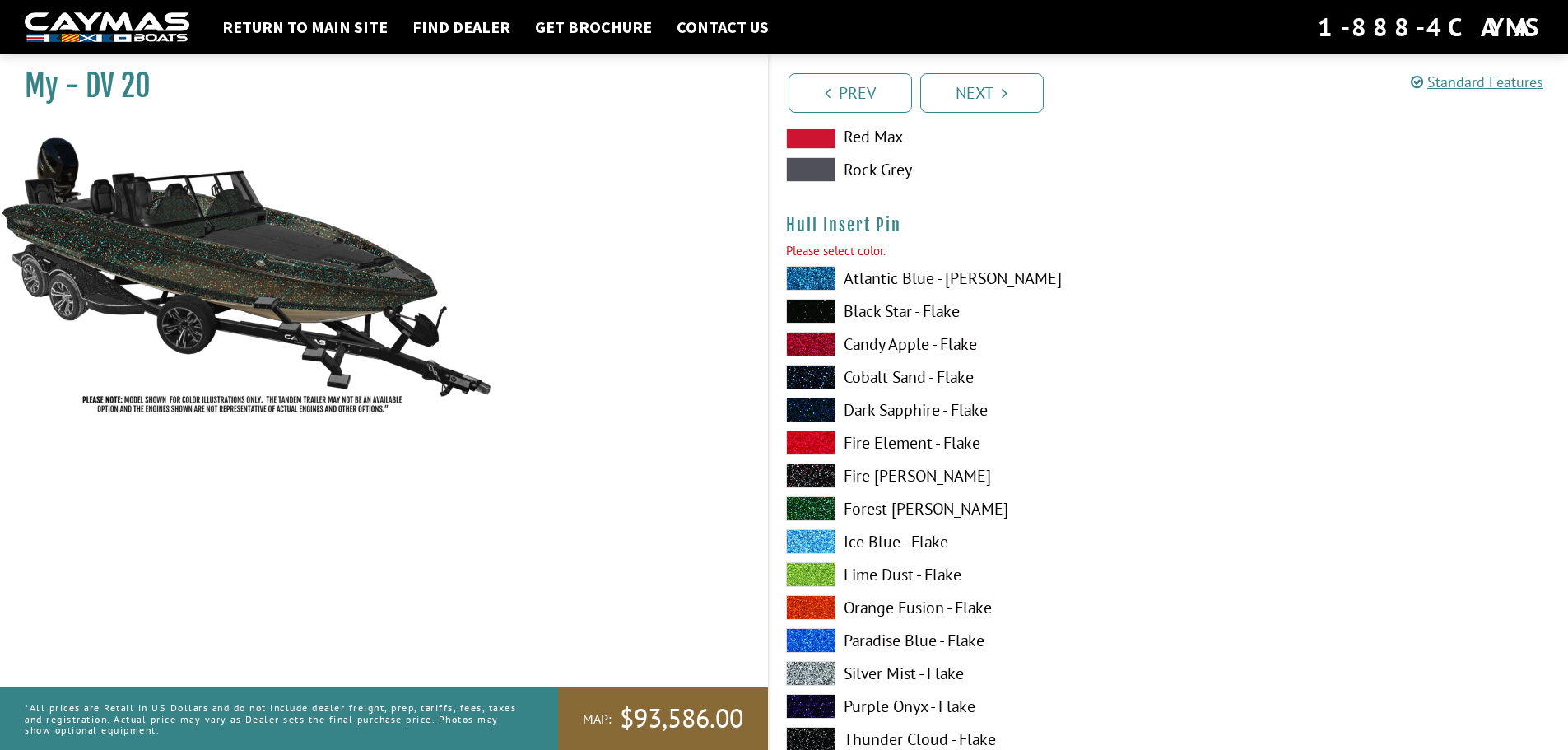
scroll to position [6942, 0]
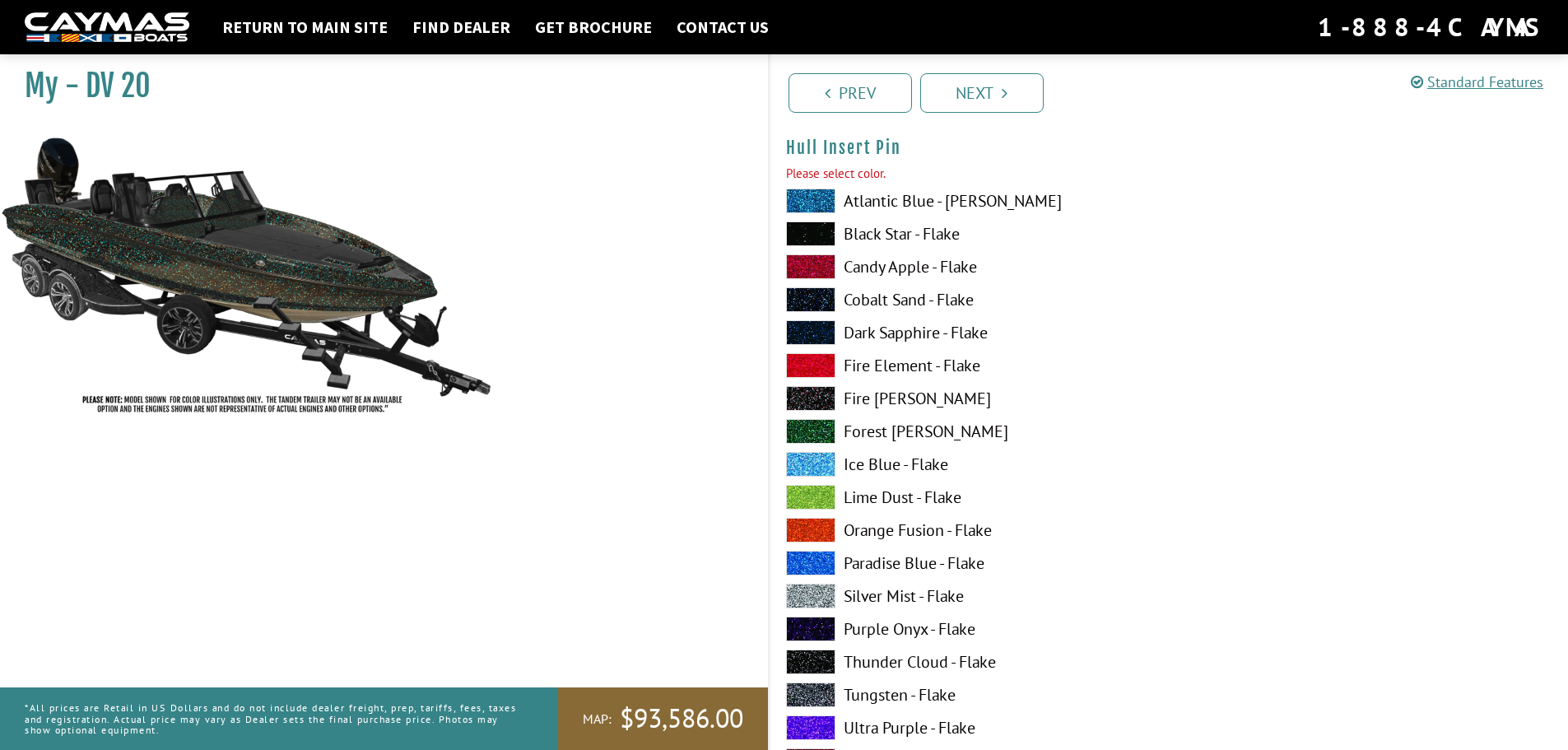
click at [798, 299] on span at bounding box center [810, 300] width 49 height 25
click at [1017, 101] on link "Next" at bounding box center [982, 93] width 124 height 39
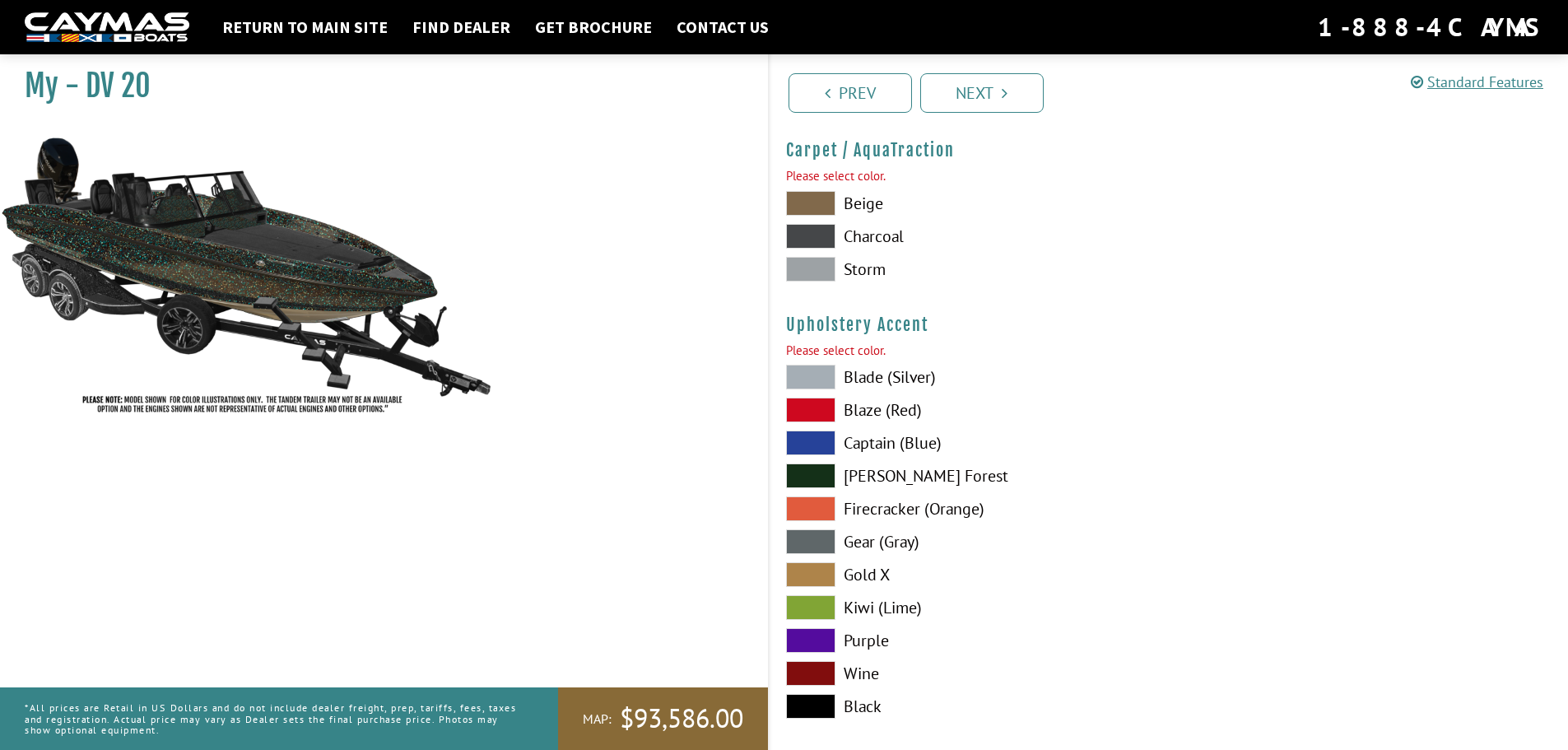
scroll to position [7620, 0]
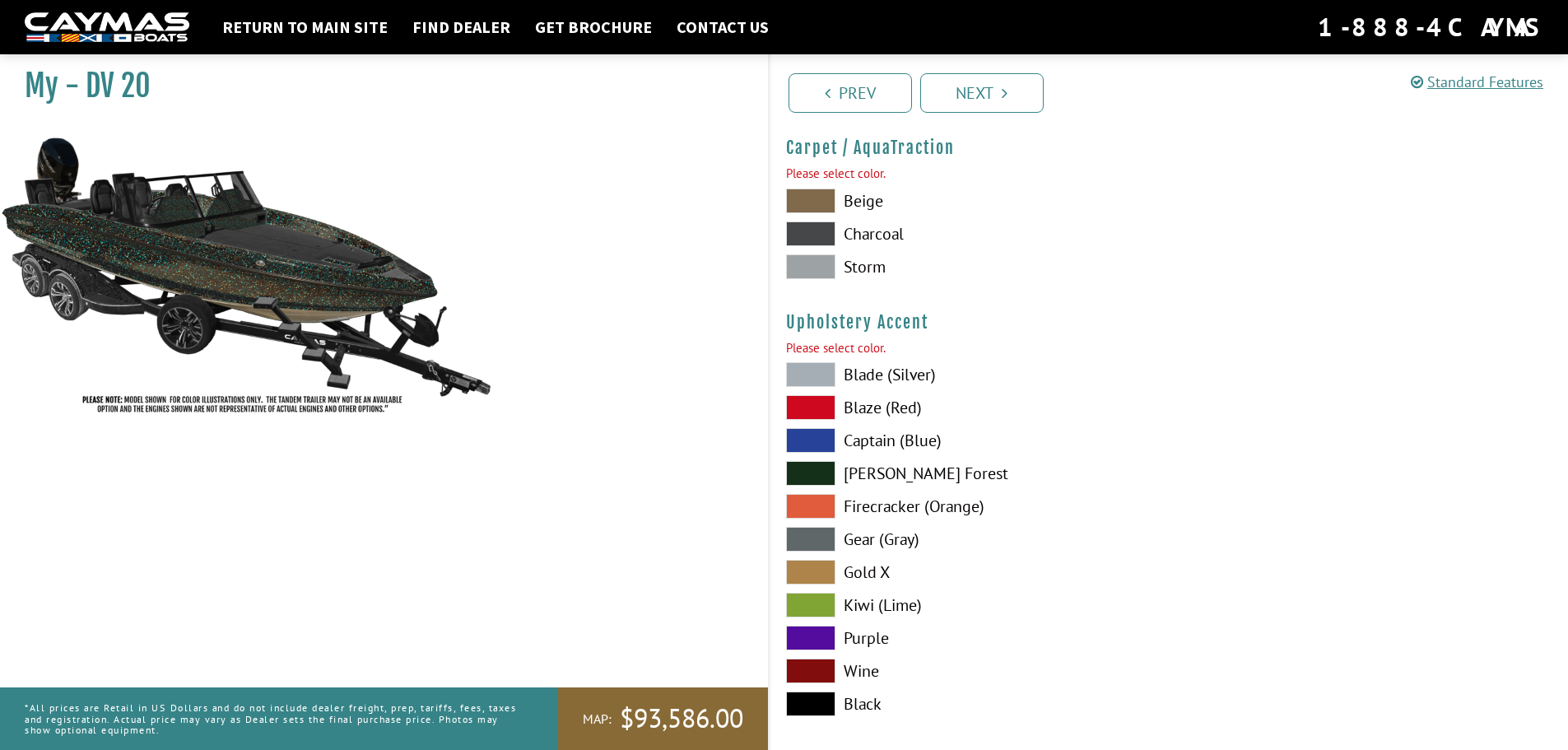
click at [822, 365] on span at bounding box center [810, 375] width 49 height 25
click at [822, 263] on span at bounding box center [810, 267] width 49 height 25
click at [992, 95] on link "Next" at bounding box center [982, 93] width 124 height 39
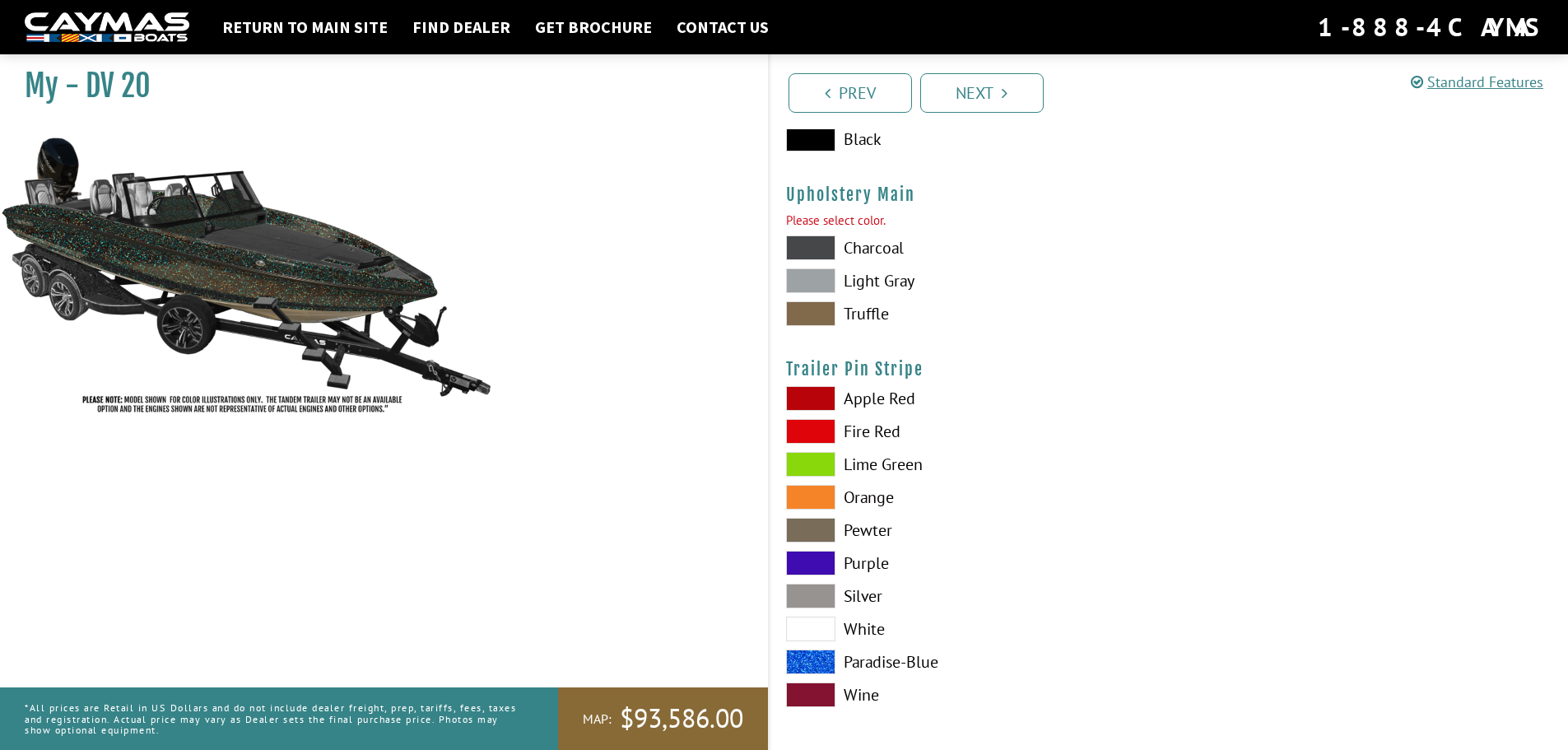
scroll to position [8144, 0]
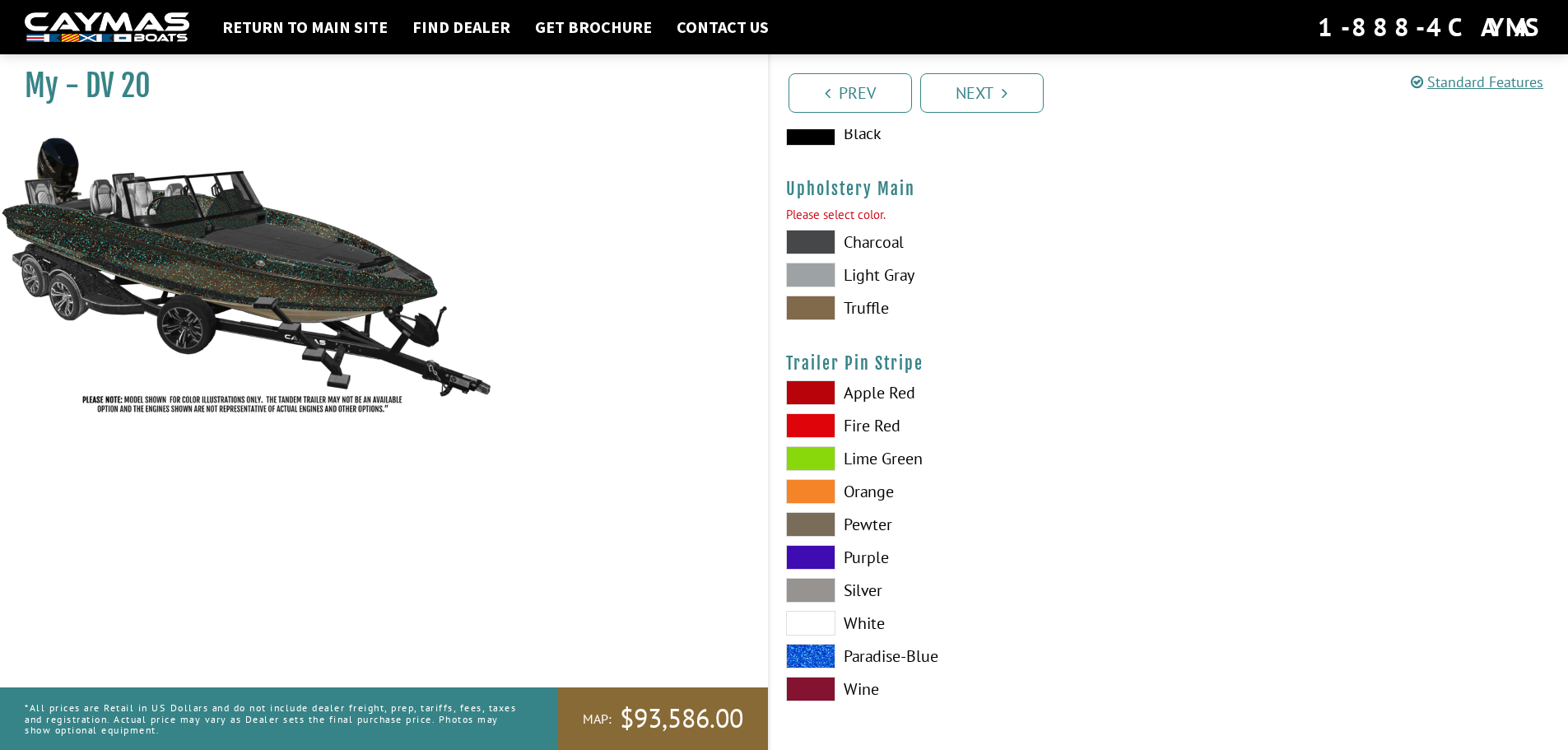
click at [807, 272] on span at bounding box center [810, 275] width 49 height 25
click at [1004, 113] on div "Prev Next" at bounding box center [1168, 92] width 801 height 75
click at [797, 385] on span at bounding box center [810, 393] width 49 height 25
click at [809, 649] on span at bounding box center [810, 656] width 49 height 25
click at [827, 455] on span at bounding box center [810, 459] width 49 height 25
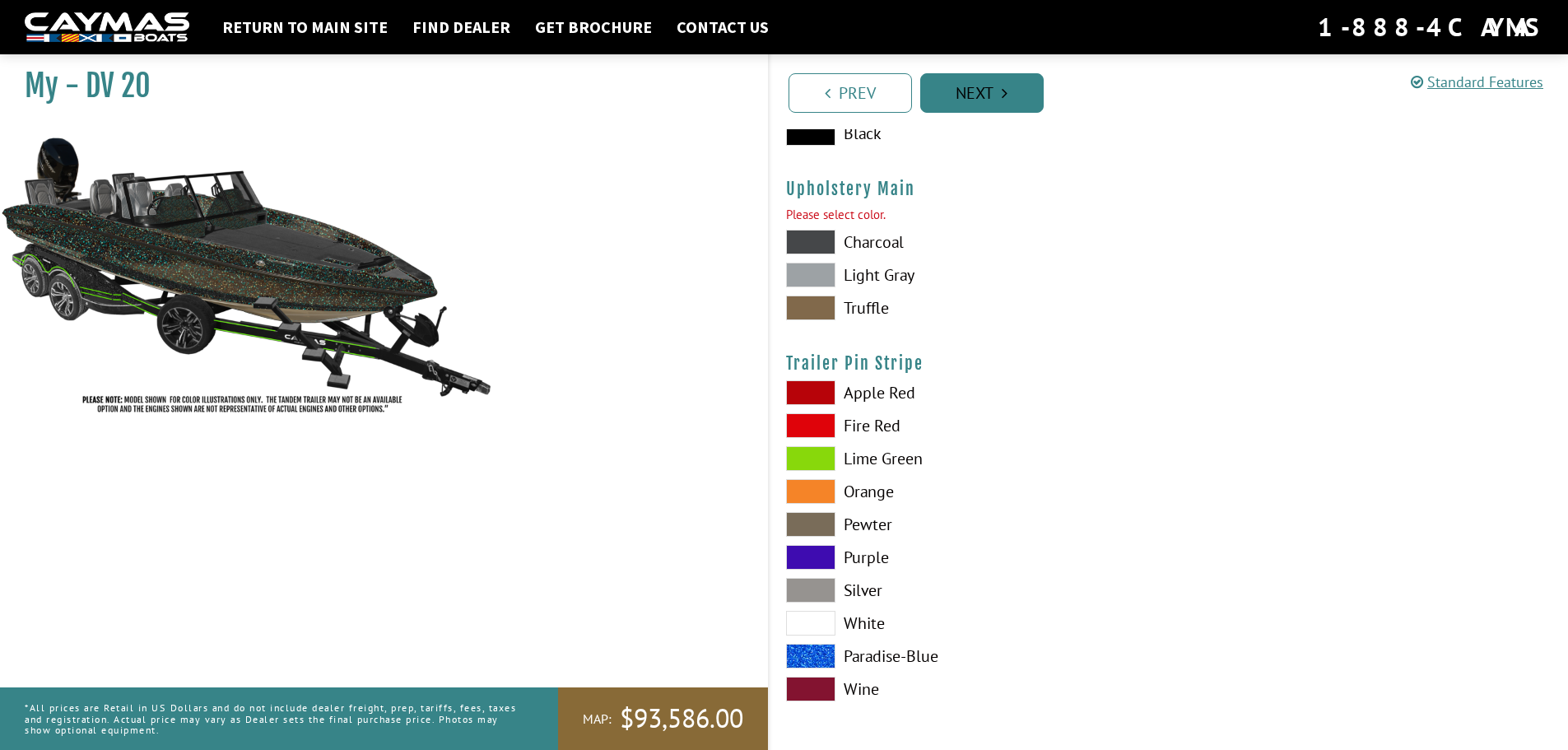
click at [997, 95] on link "Next" at bounding box center [982, 93] width 124 height 39
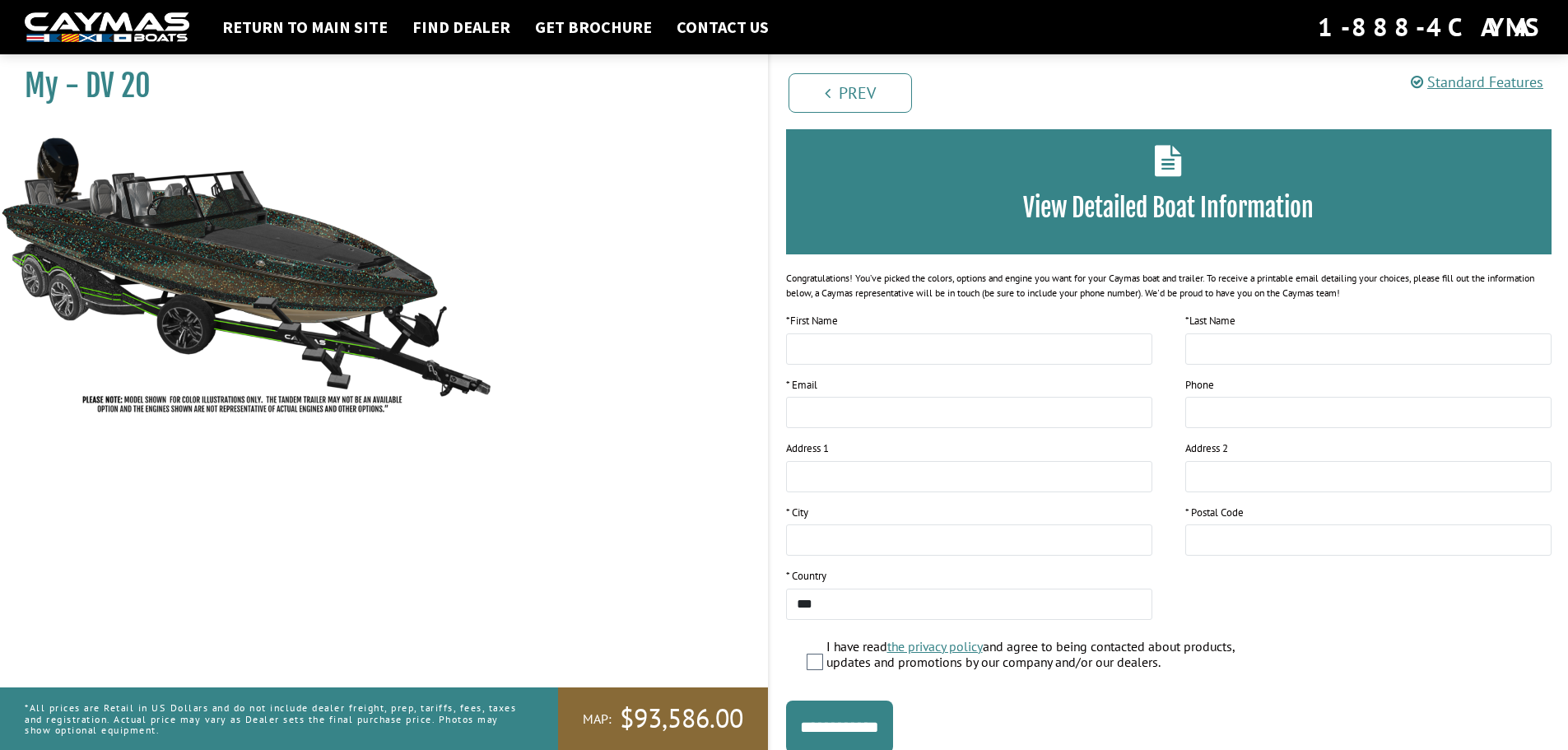
scroll to position [0, 0]
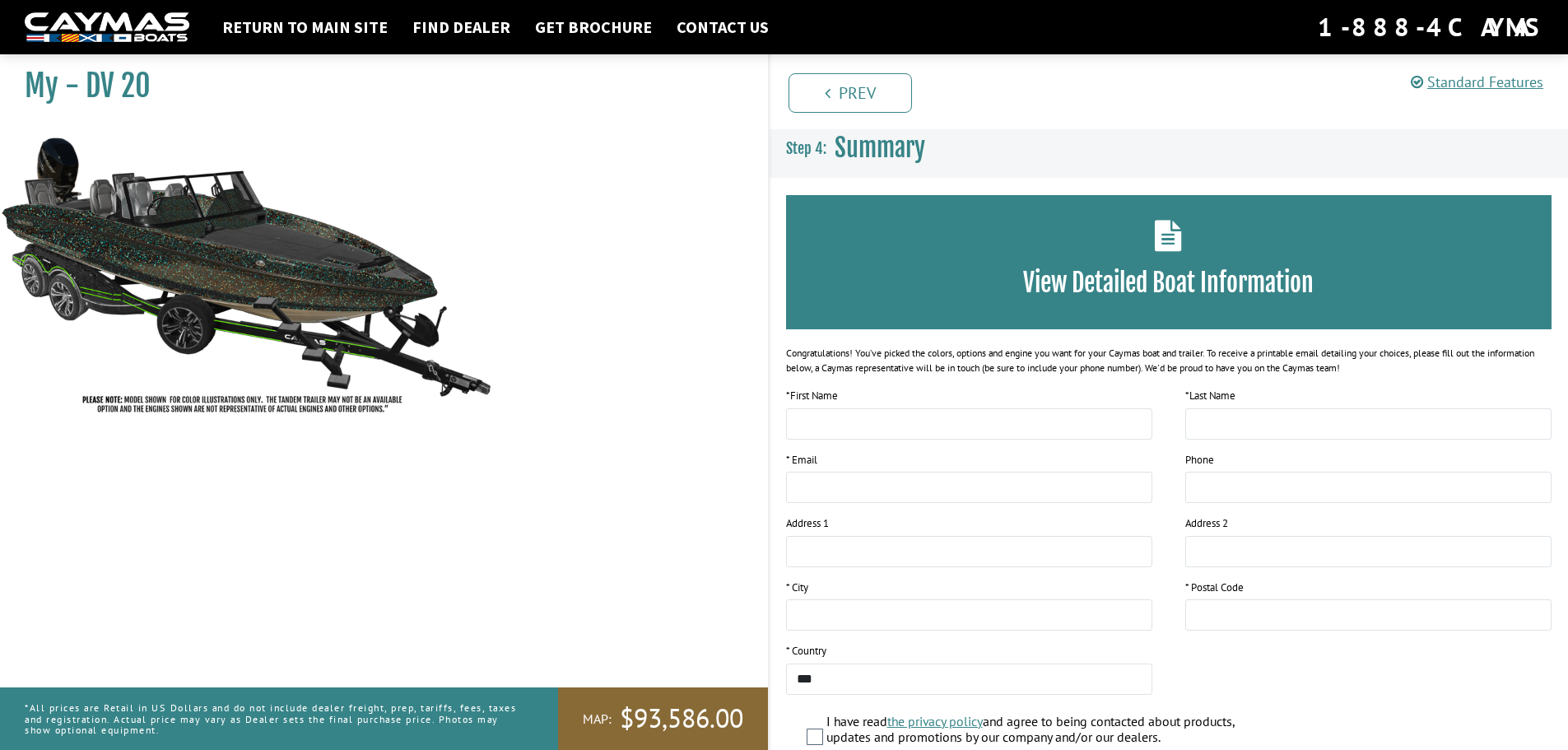
click at [187, 337] on img at bounding box center [247, 275] width 494 height 300
click at [822, 78] on link "Prev" at bounding box center [850, 93] width 124 height 39
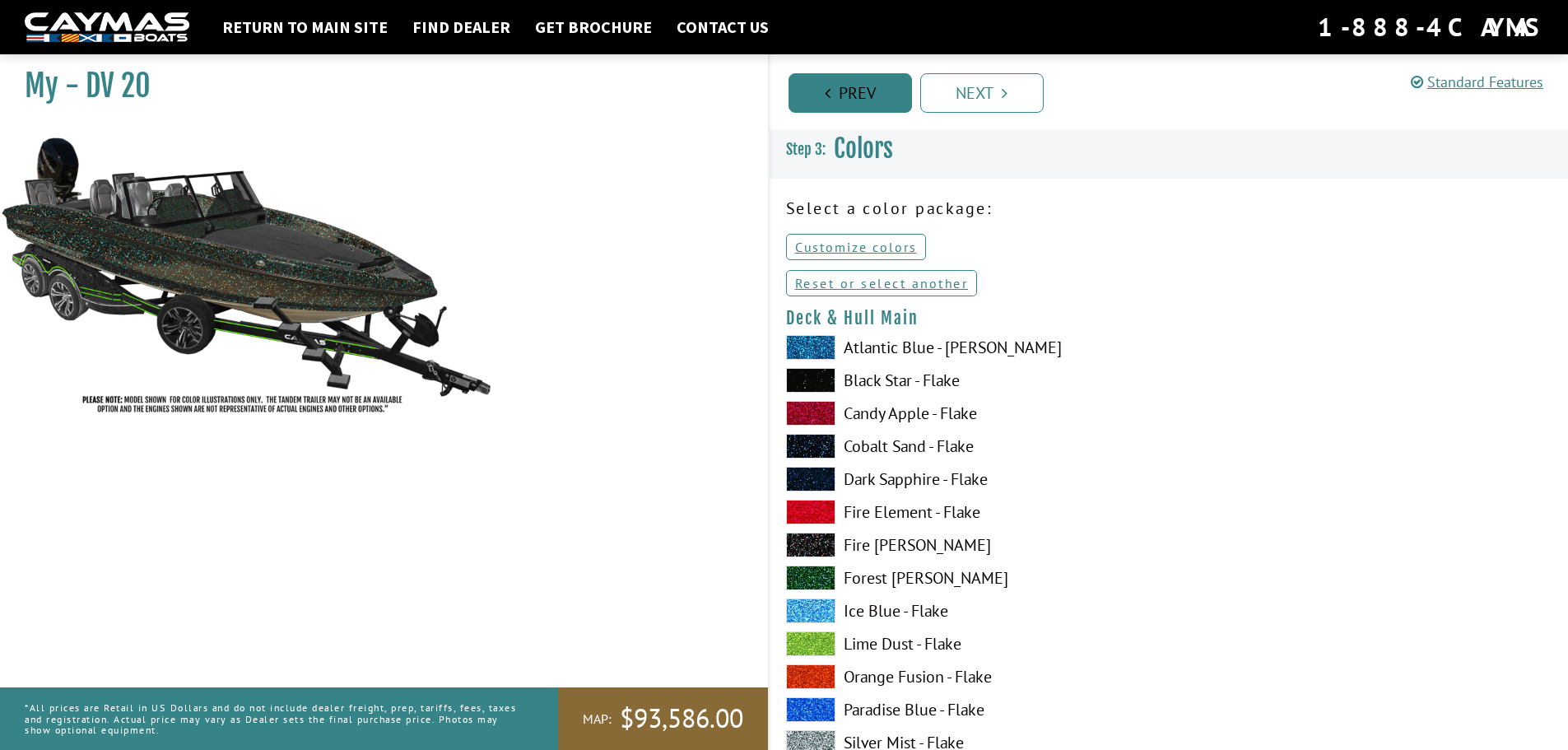
click at [822, 78] on link "Prev" at bounding box center [850, 93] width 124 height 39
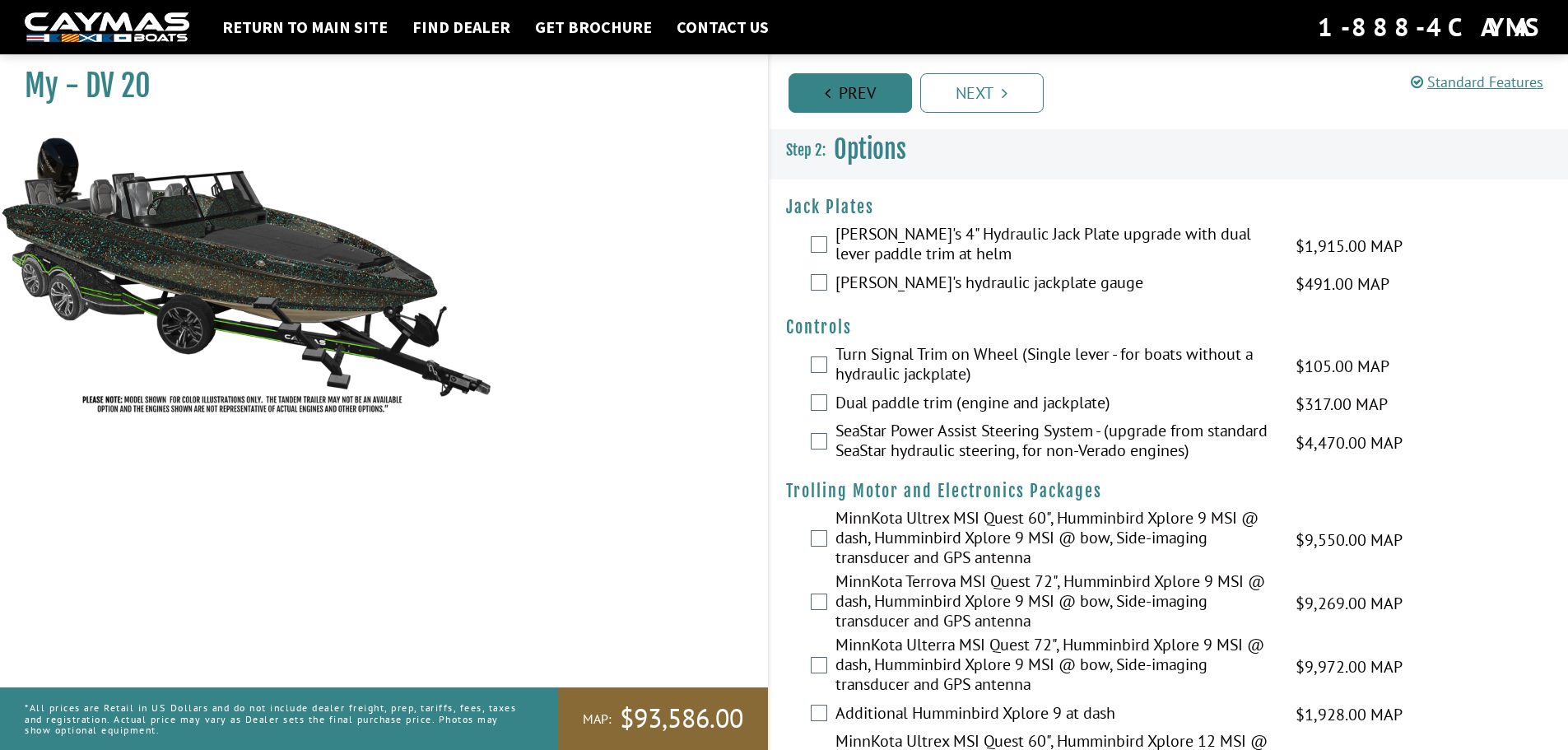
click at [825, 78] on link "Prev" at bounding box center [850, 93] width 124 height 39
click at [926, 78] on link "Next" at bounding box center [988, 93] width 124 height 39
click at [825, 78] on link "Prev" at bounding box center [850, 93] width 124 height 39
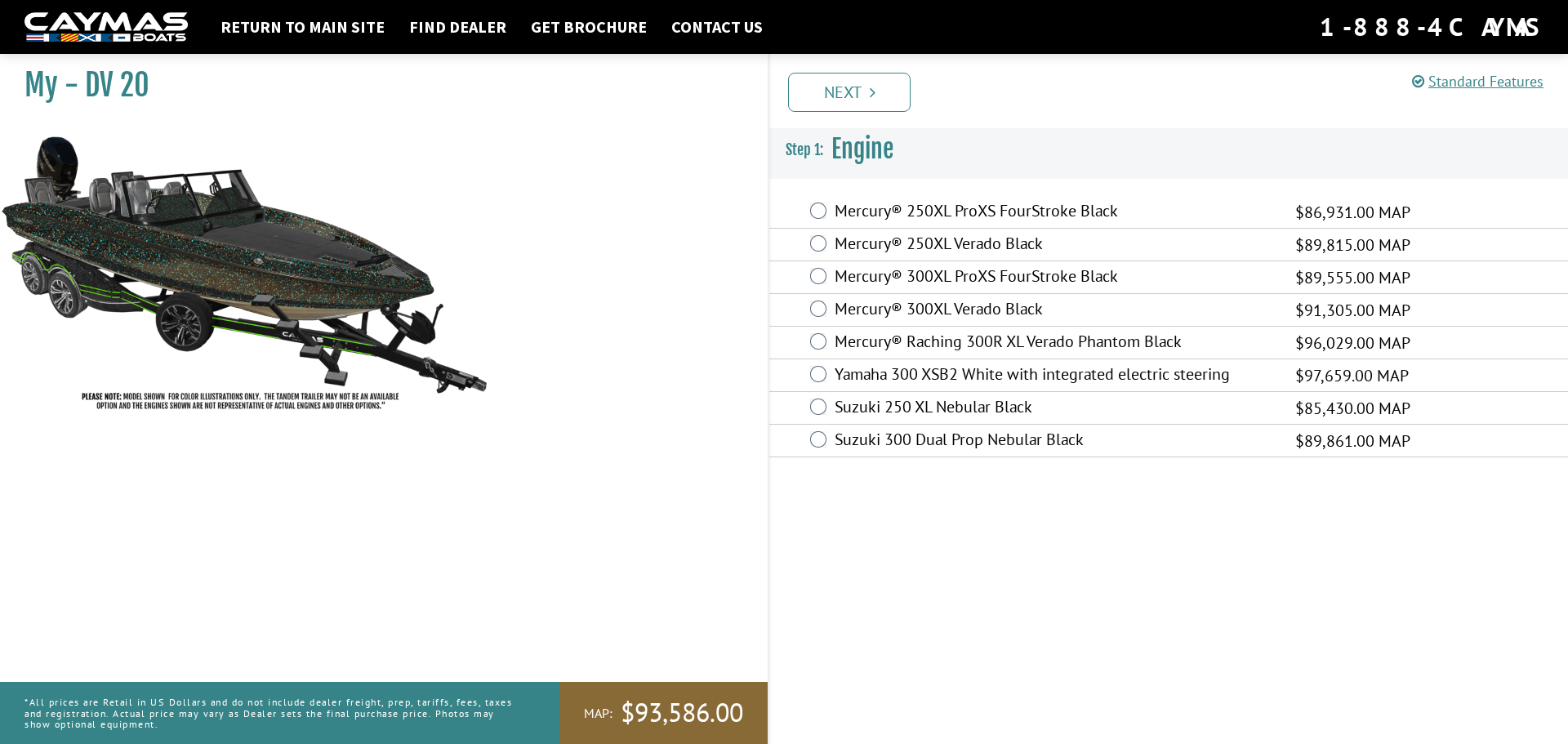
click at [818, 77] on link "Next" at bounding box center [849, 92] width 123 height 39
click at [0, 0] on link "Prev" at bounding box center [0, 0] width 0 height 0
click at [880, 89] on link "Next" at bounding box center [849, 92] width 123 height 39
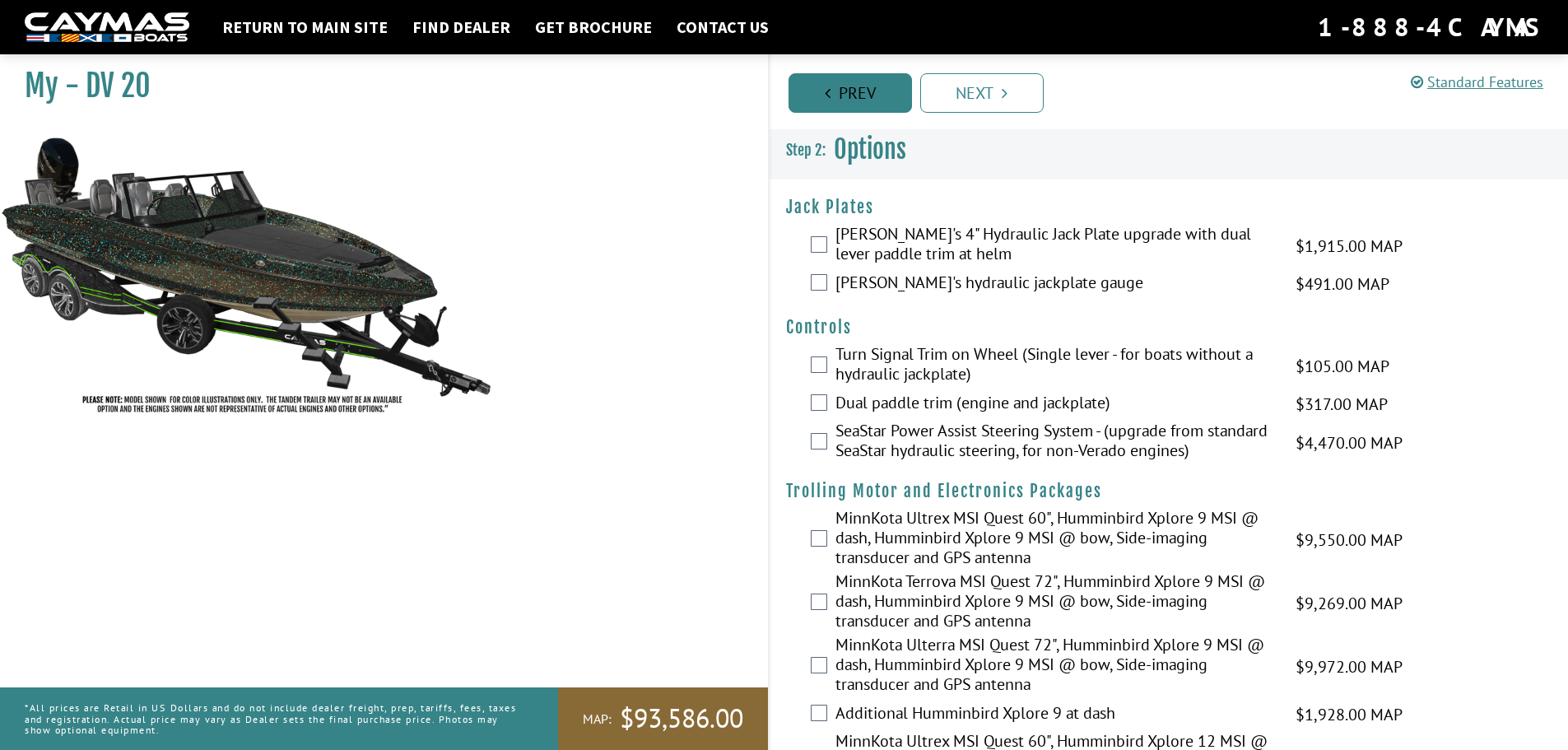
click at [861, 88] on link "Prev" at bounding box center [850, 93] width 124 height 39
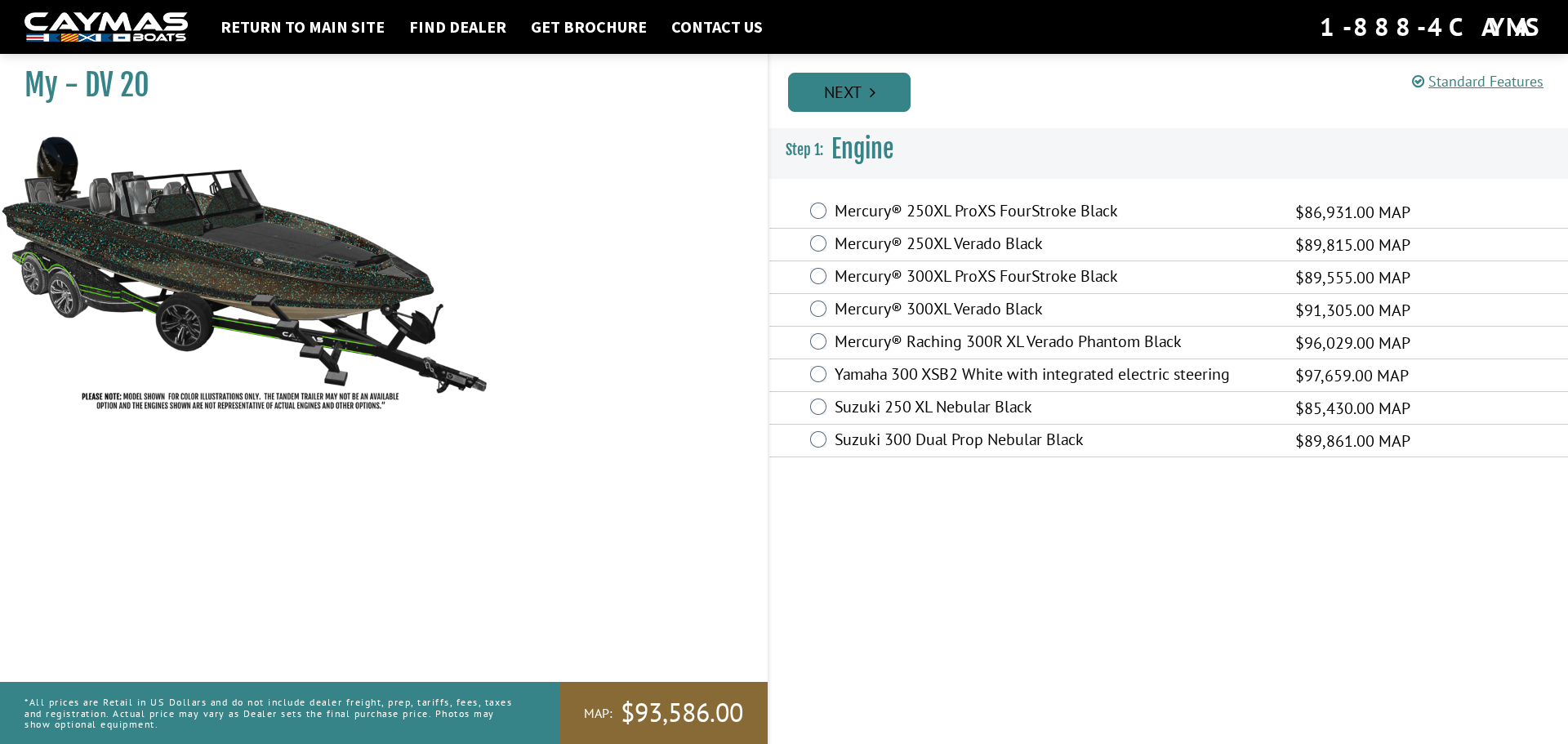
click at [879, 84] on link "Next" at bounding box center [849, 92] width 123 height 39
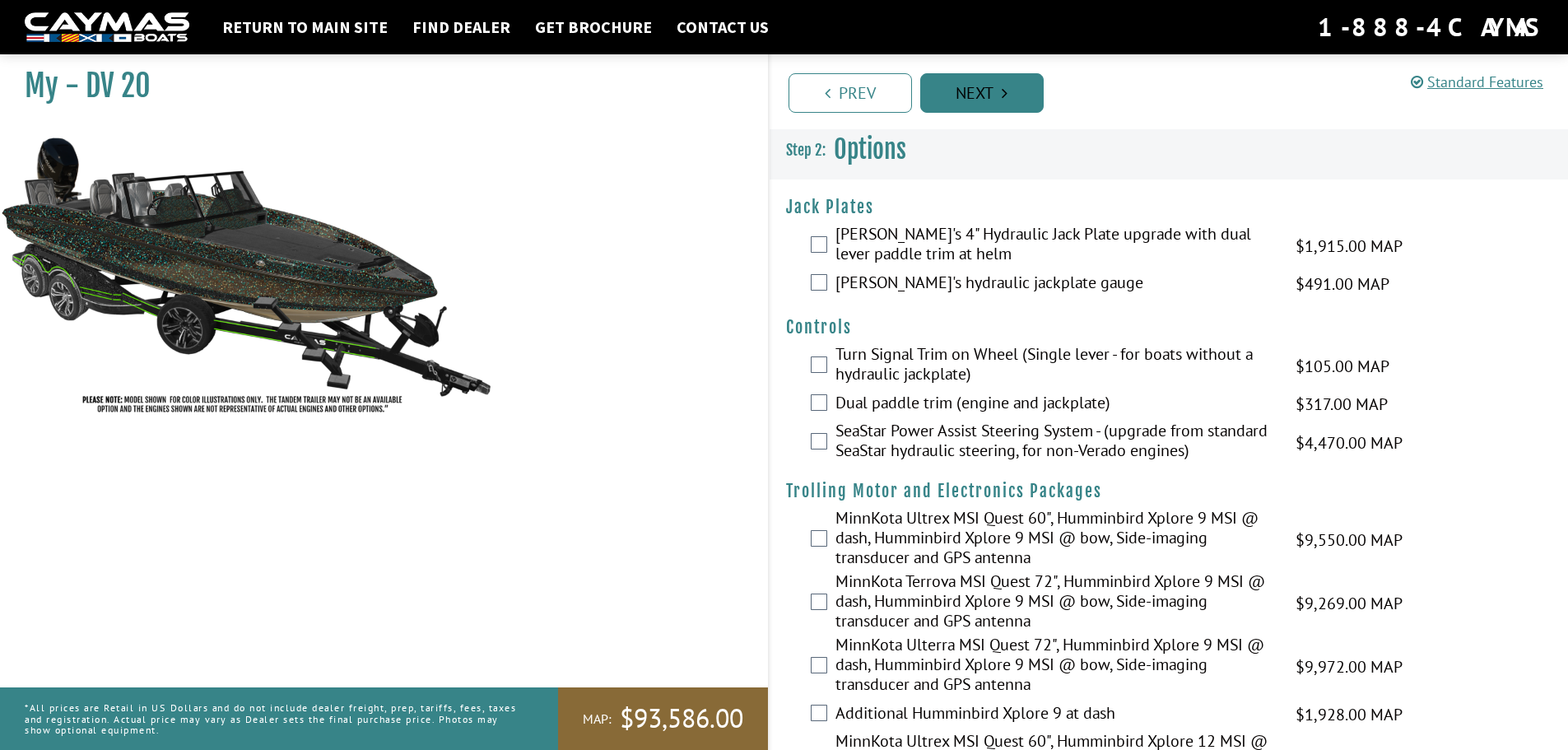
click at [977, 98] on link "Next" at bounding box center [982, 93] width 124 height 39
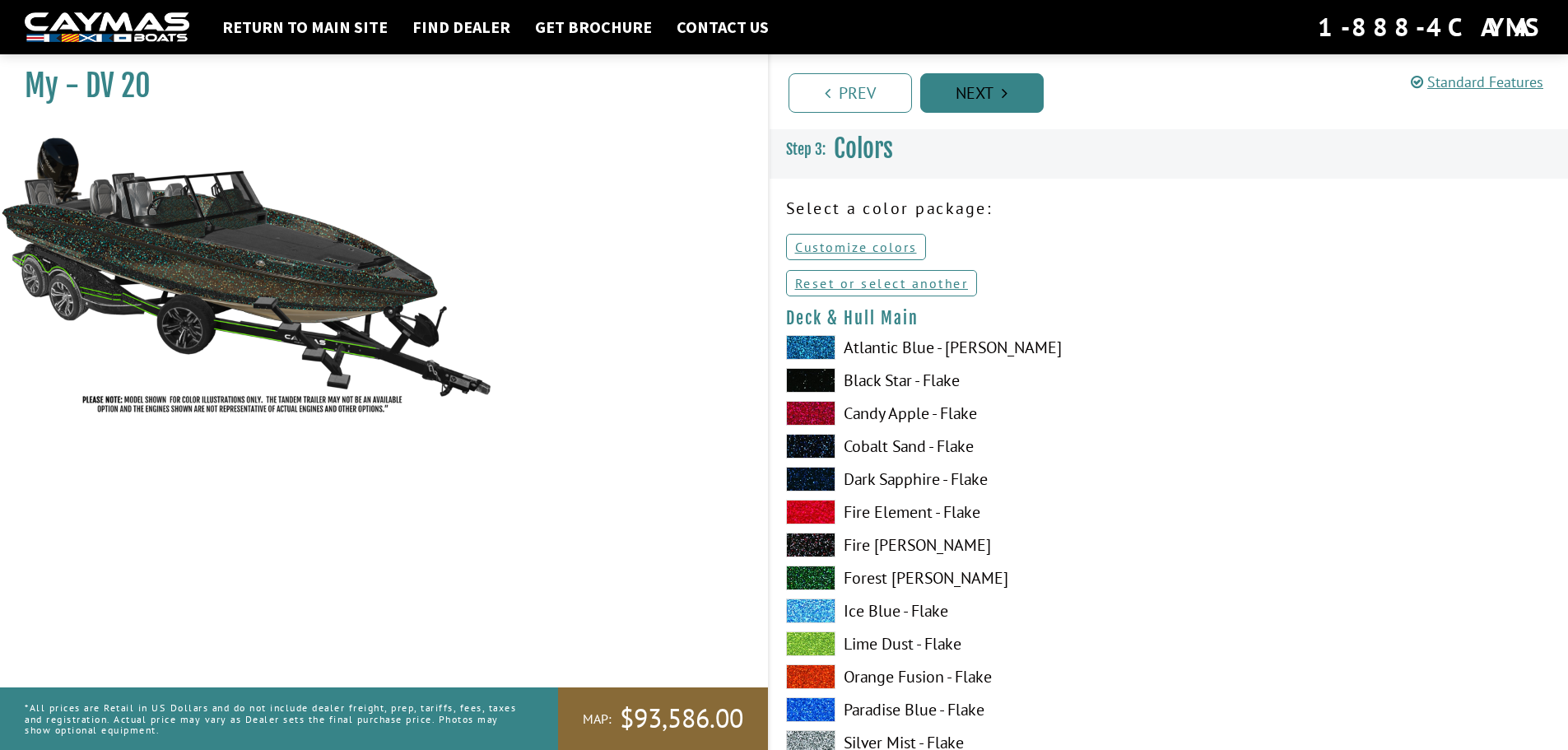
click at [977, 98] on link "Next" at bounding box center [982, 93] width 124 height 39
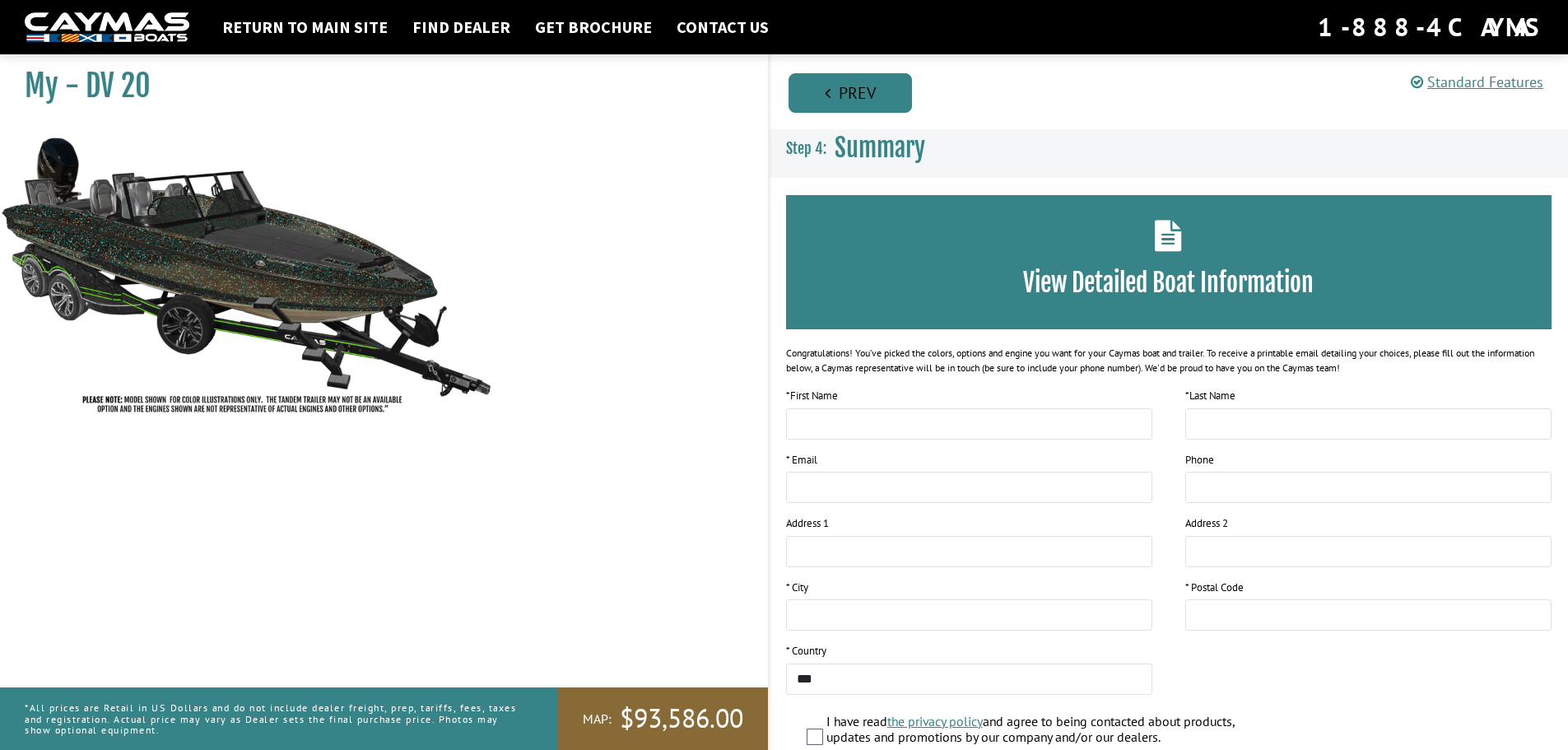
click at [863, 92] on link "Prev" at bounding box center [850, 93] width 124 height 39
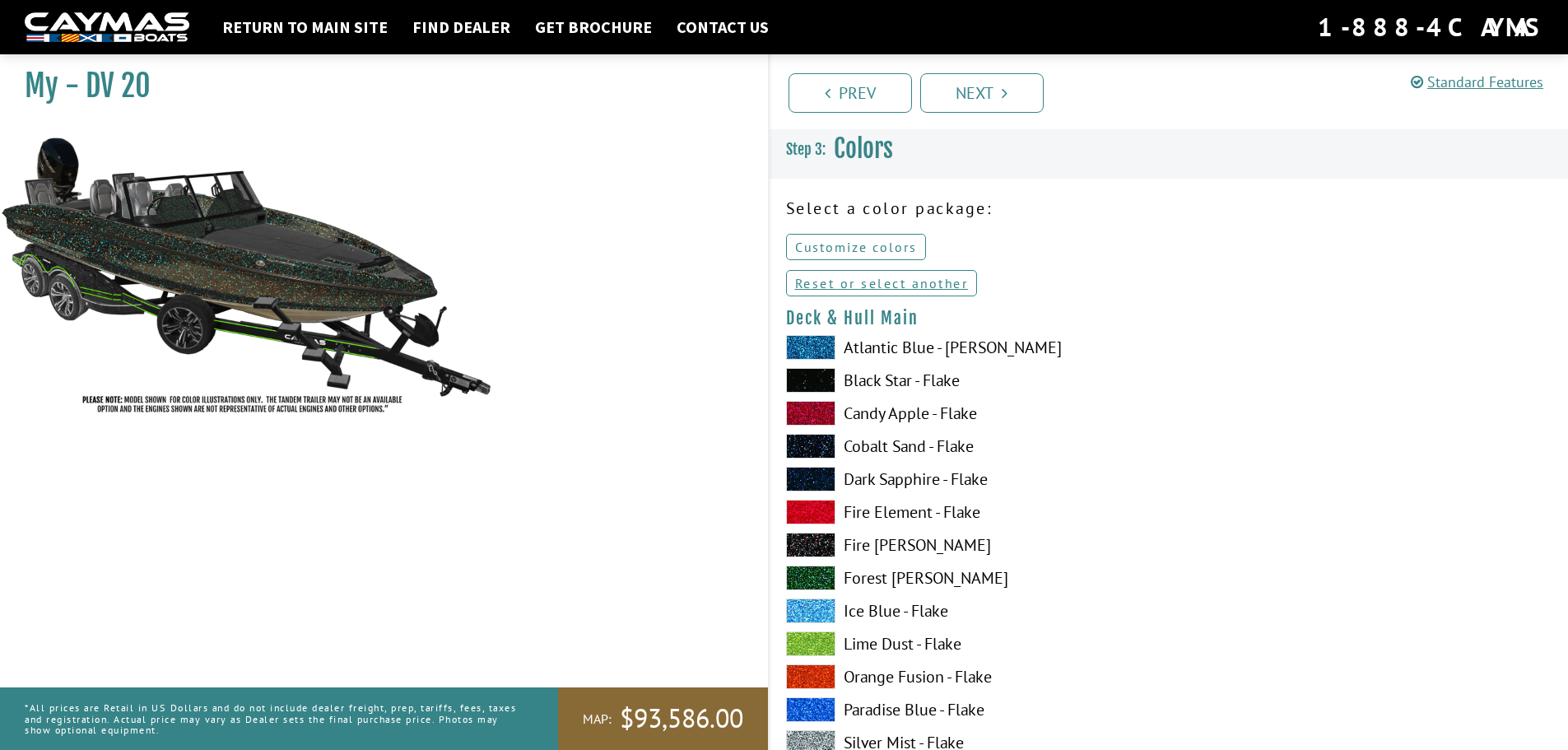
click at [848, 246] on link "Customize colors" at bounding box center [855, 246] width 140 height 26
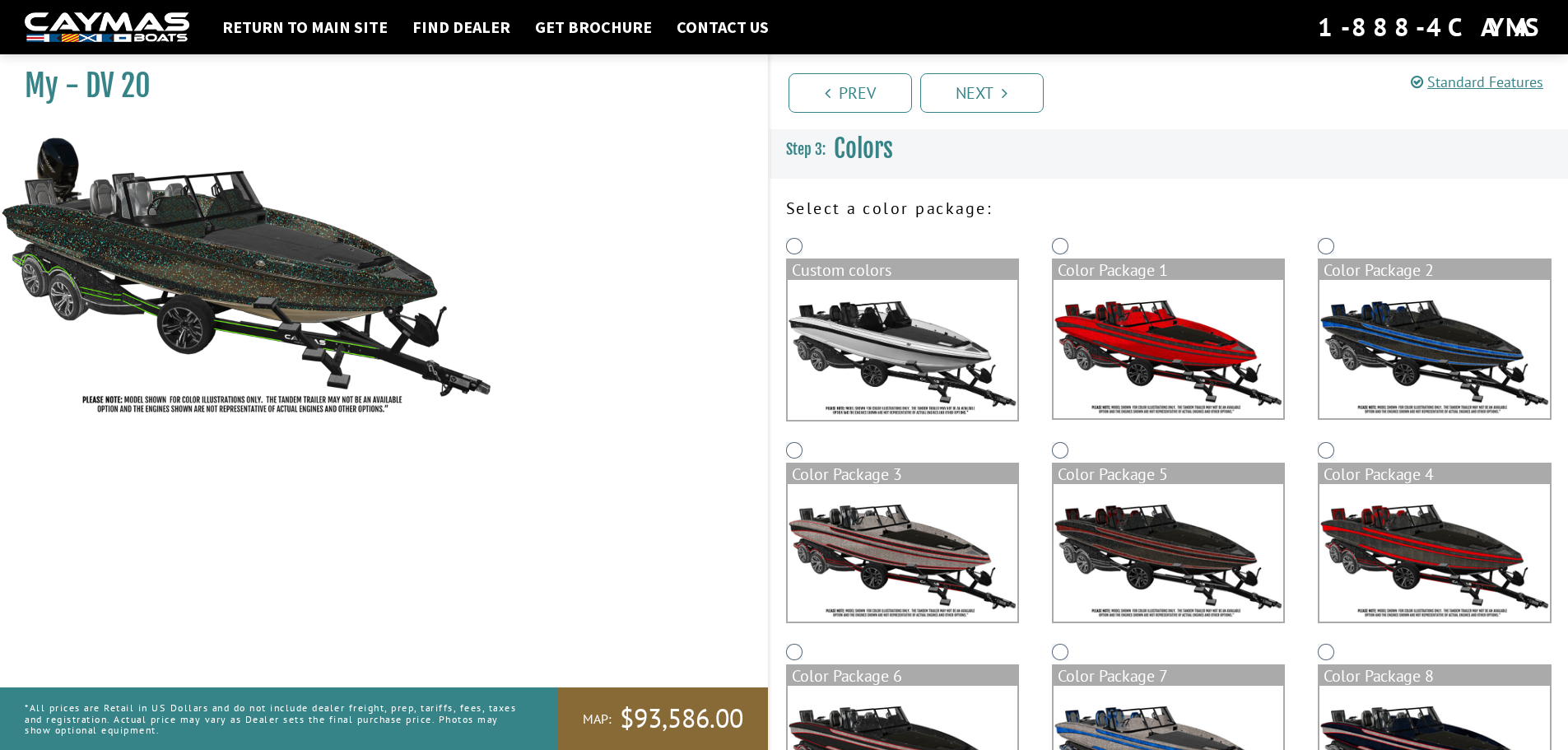
click at [1126, 291] on img at bounding box center [1168, 348] width 229 height 138
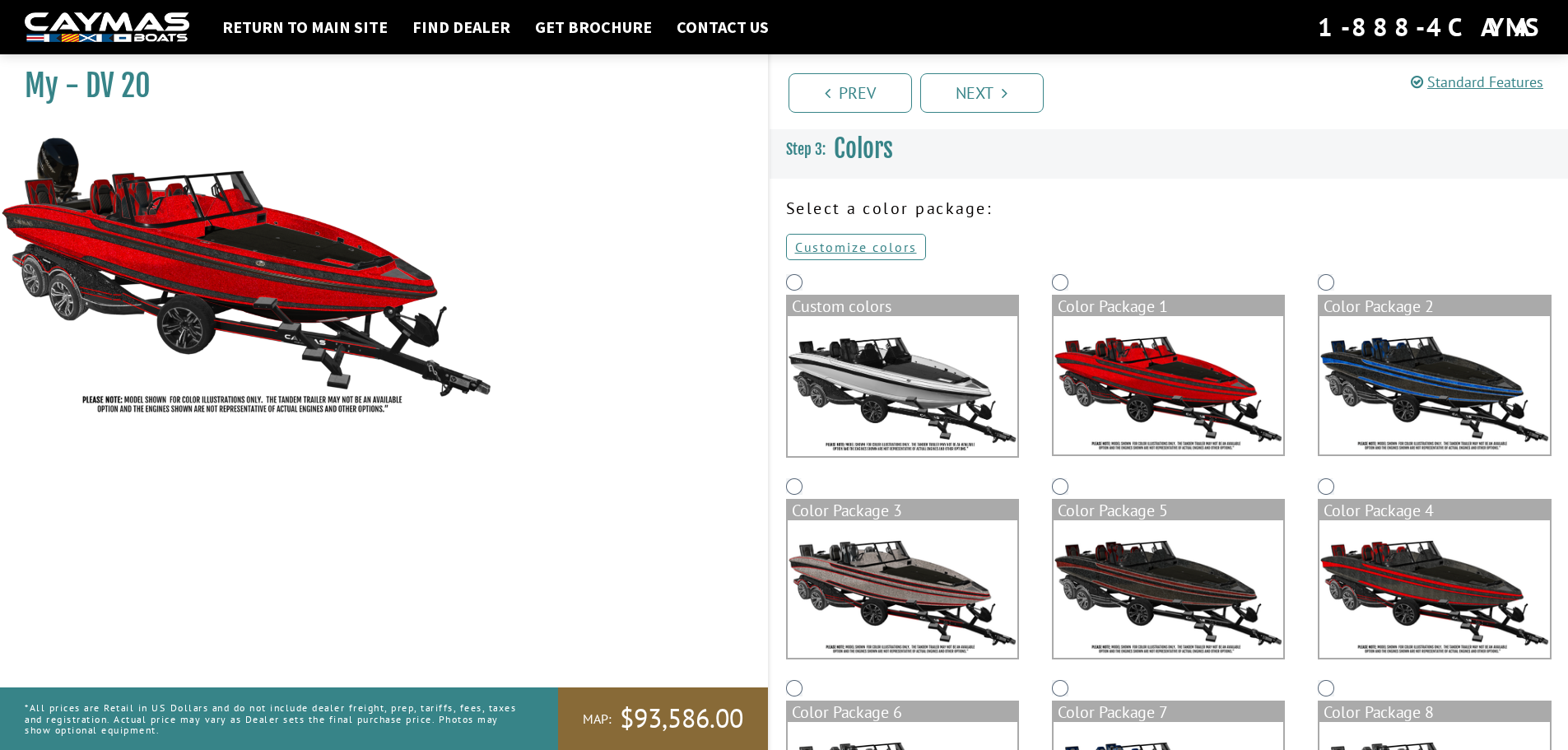
click at [822, 322] on img at bounding box center [902, 386] width 229 height 140
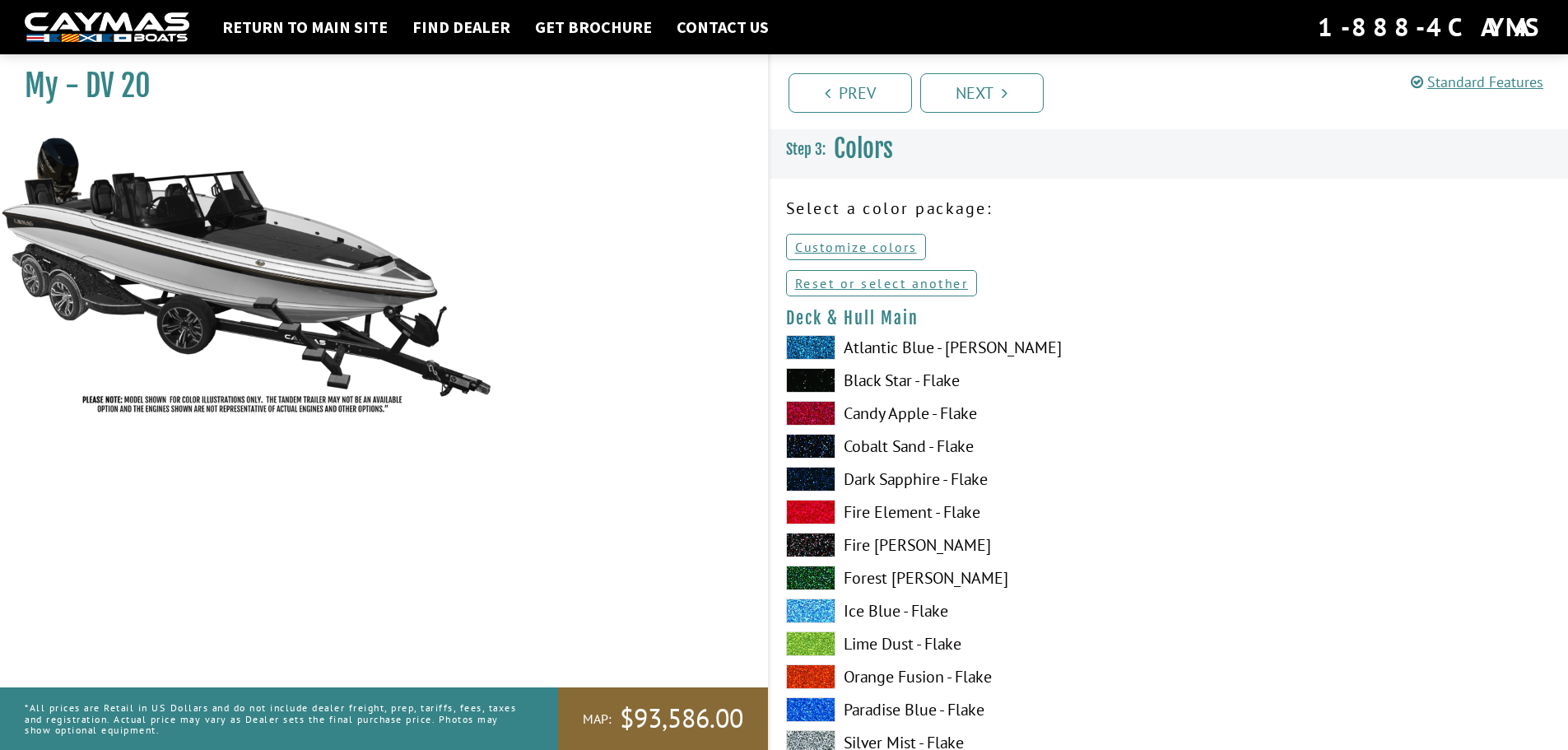
click at [800, 346] on span at bounding box center [810, 347] width 49 height 25
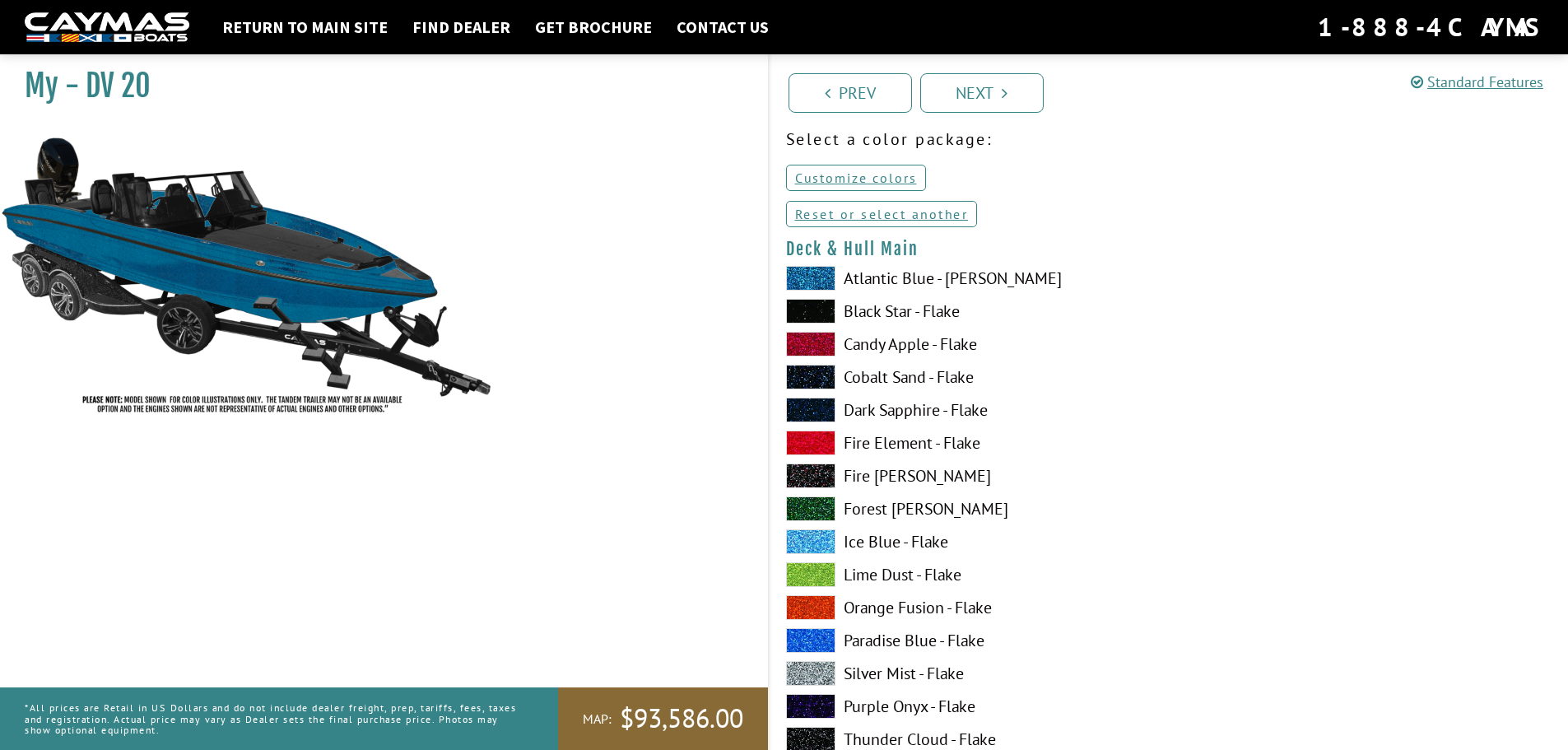
scroll to position [247, 0]
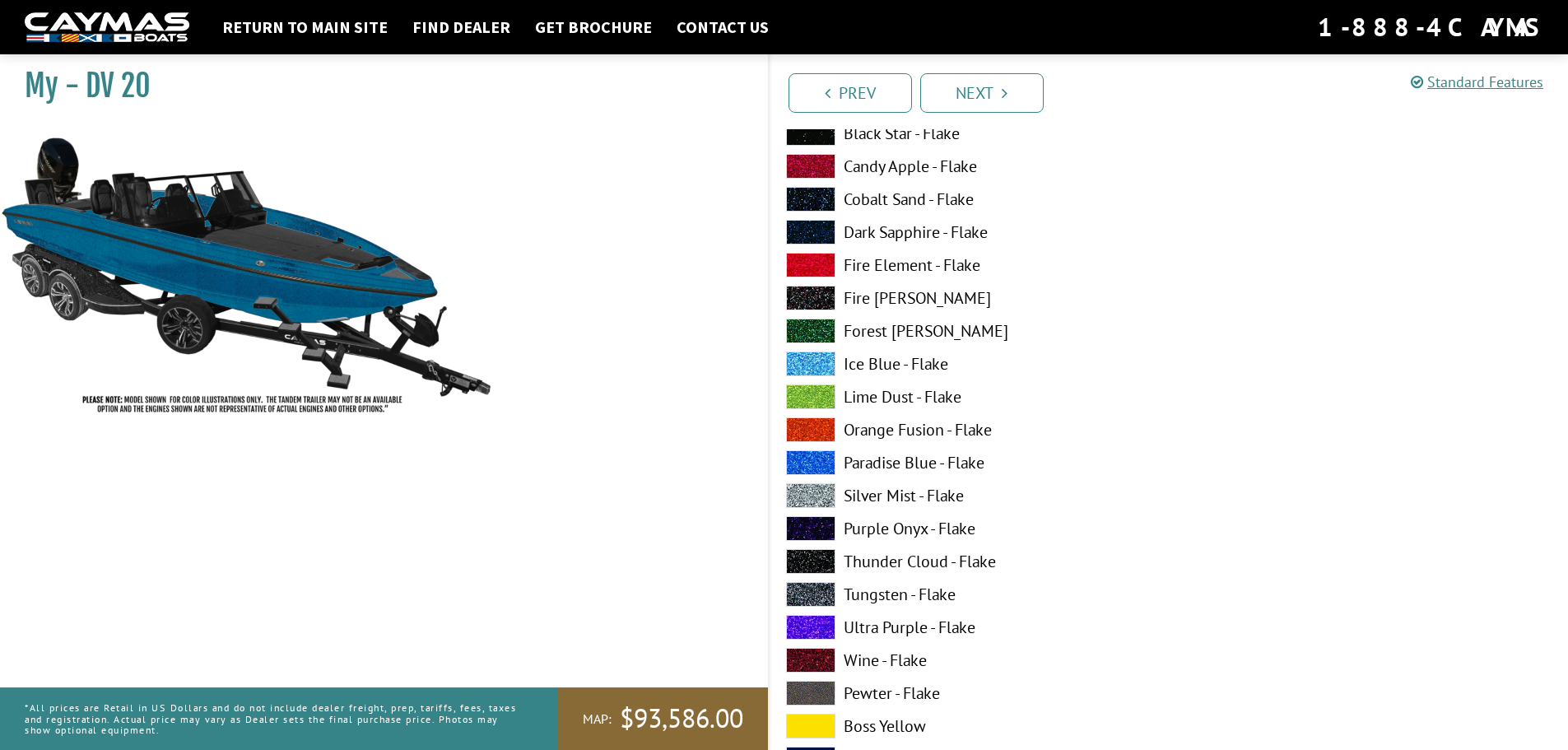
click at [814, 389] on span at bounding box center [810, 397] width 49 height 25
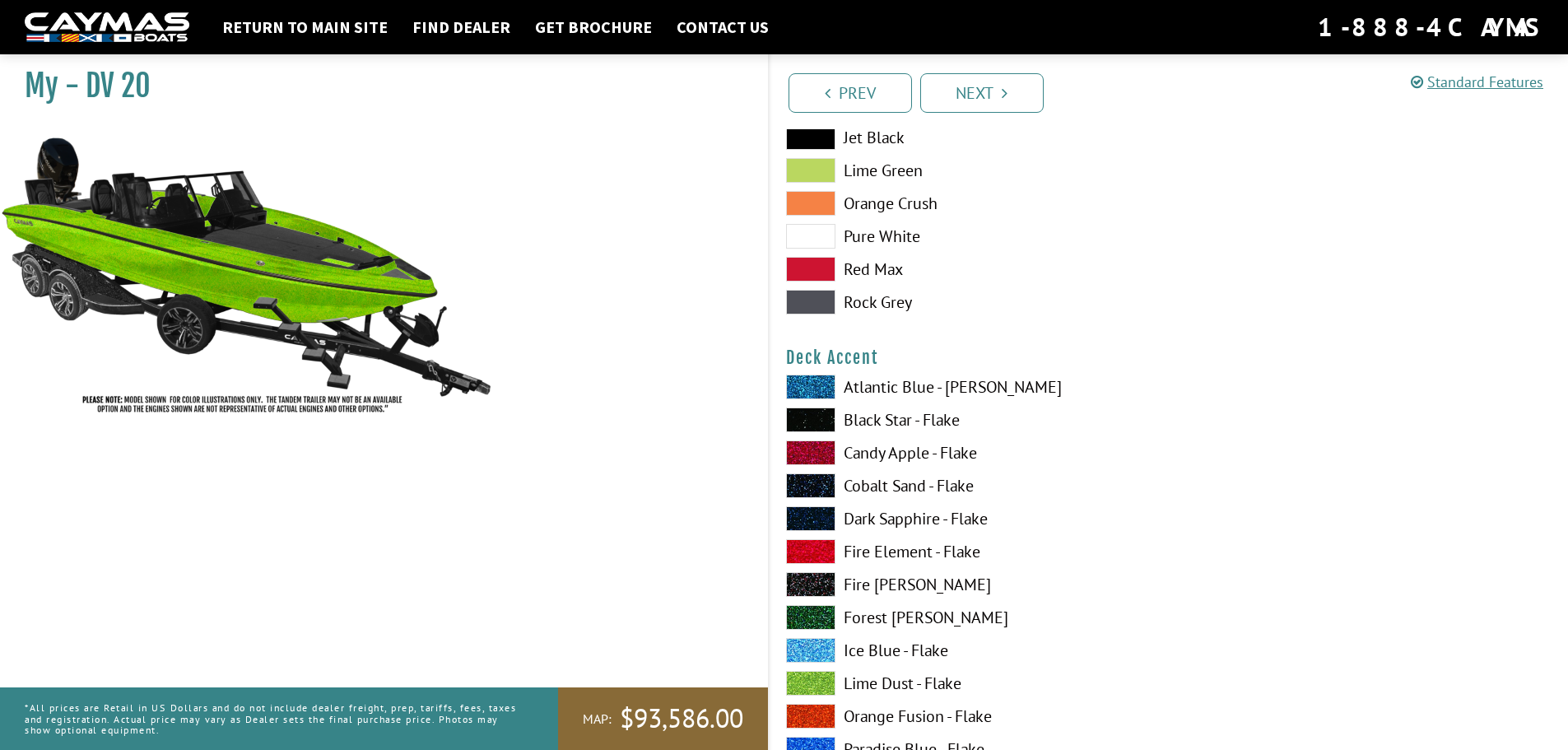
scroll to position [988, 0]
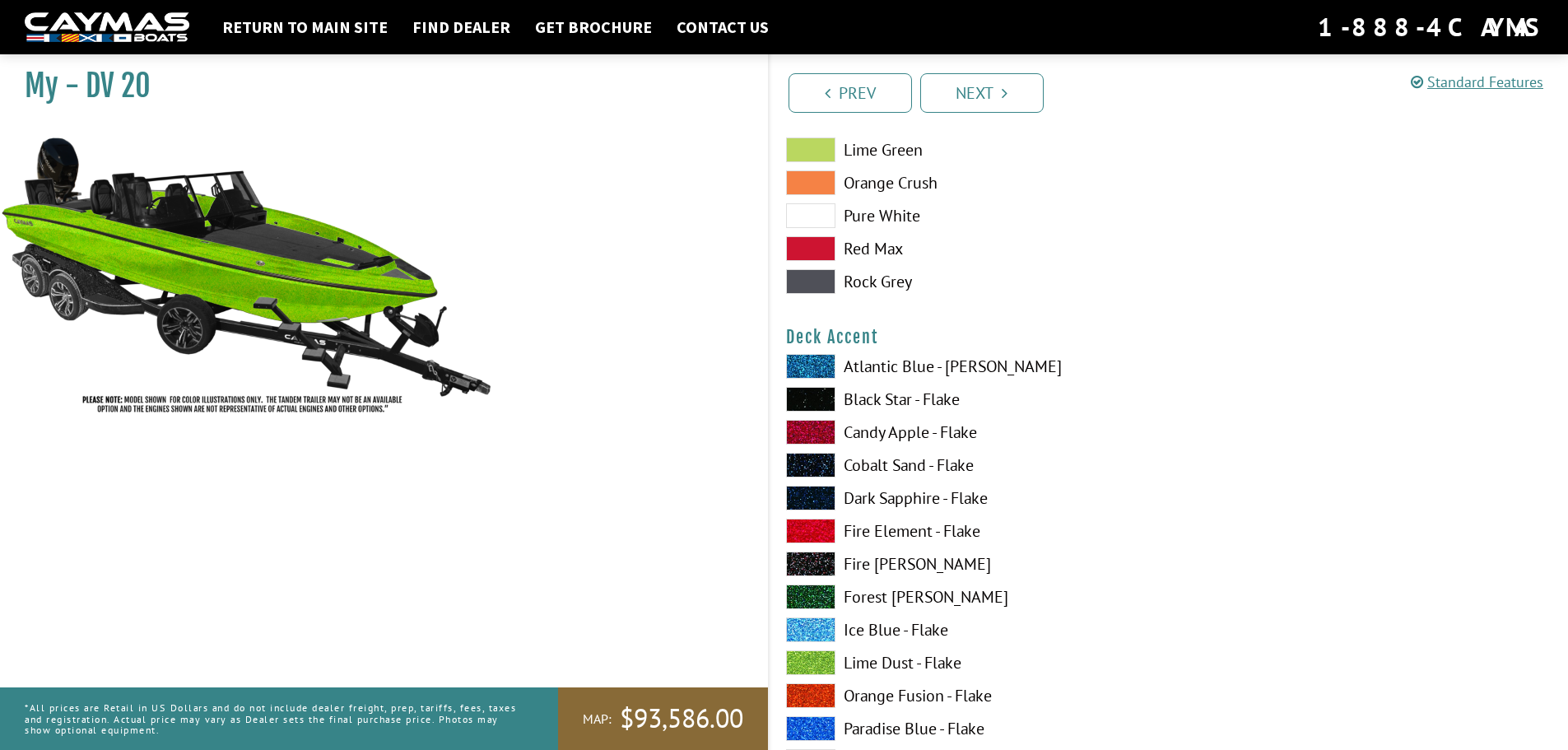
click at [813, 470] on span at bounding box center [810, 465] width 49 height 25
click at [807, 458] on span at bounding box center [810, 465] width 49 height 25
